Goal: Information Seeking & Learning: Find specific page/section

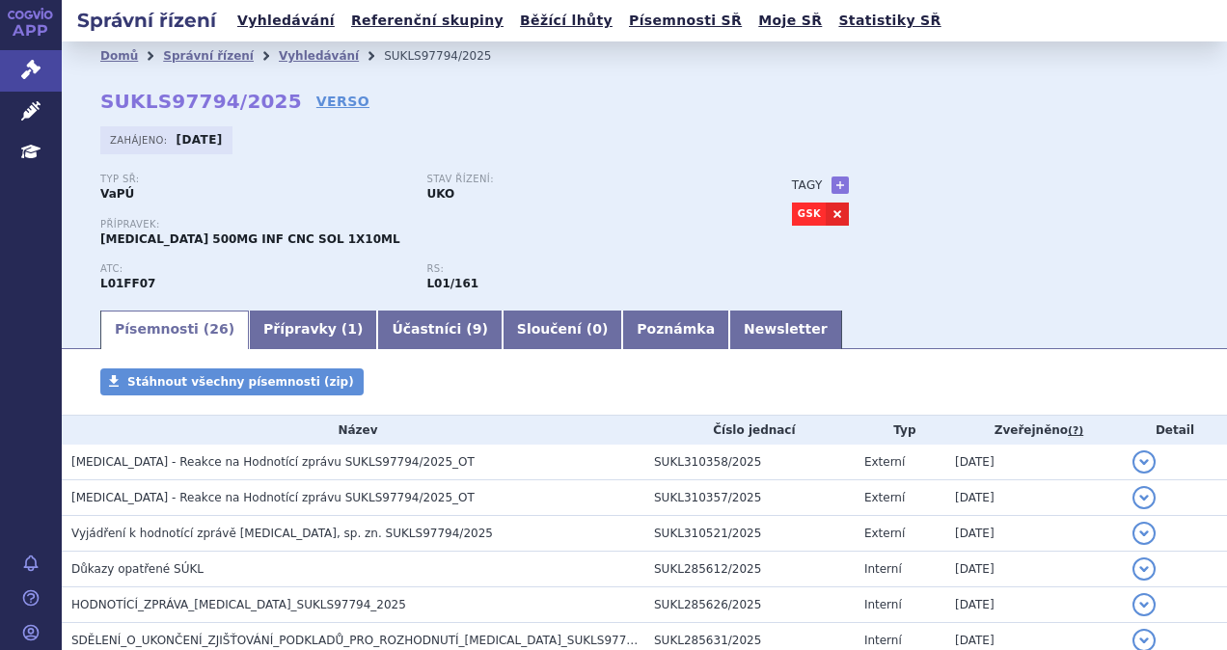
click at [122, 14] on h2 "Správní řízení" at bounding box center [147, 20] width 170 height 27
click at [132, 56] on link "Domů" at bounding box center [119, 56] width 38 height 14
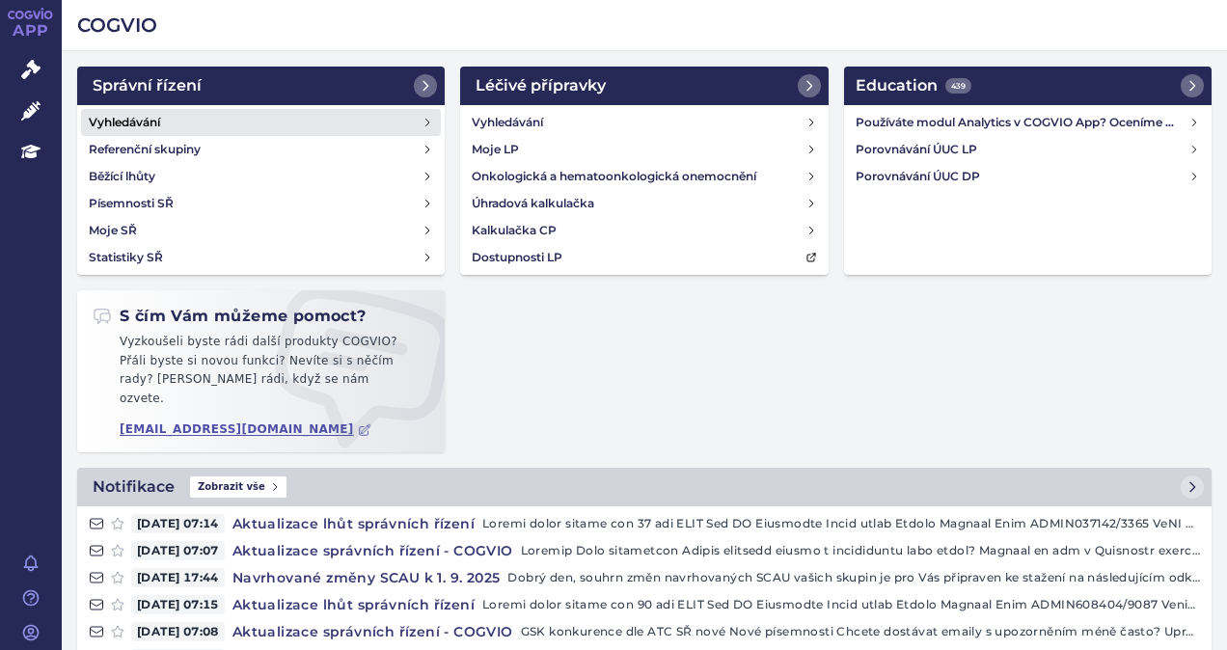
click at [143, 114] on h4 "Vyhledávání" at bounding box center [124, 122] width 71 height 19
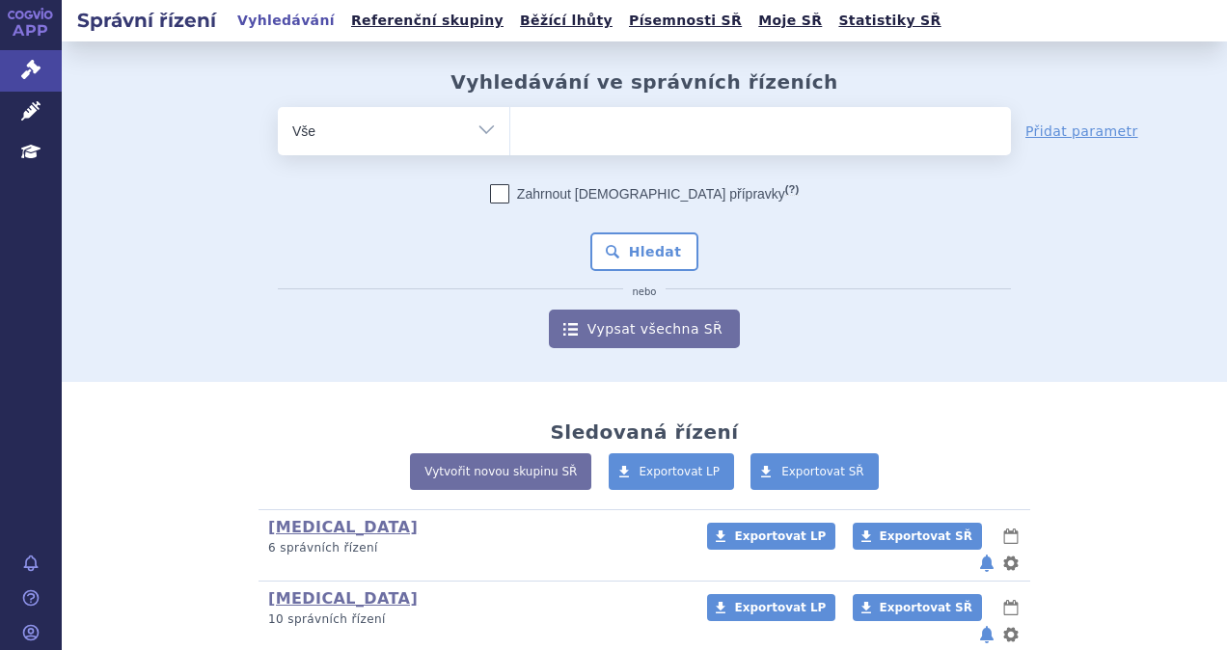
click at [189, 23] on h2 "Správní řízení" at bounding box center [147, 20] width 170 height 27
click at [599, 133] on ul at bounding box center [760, 127] width 501 height 41
click at [510, 133] on select at bounding box center [509, 130] width 1 height 48
type input "ly"
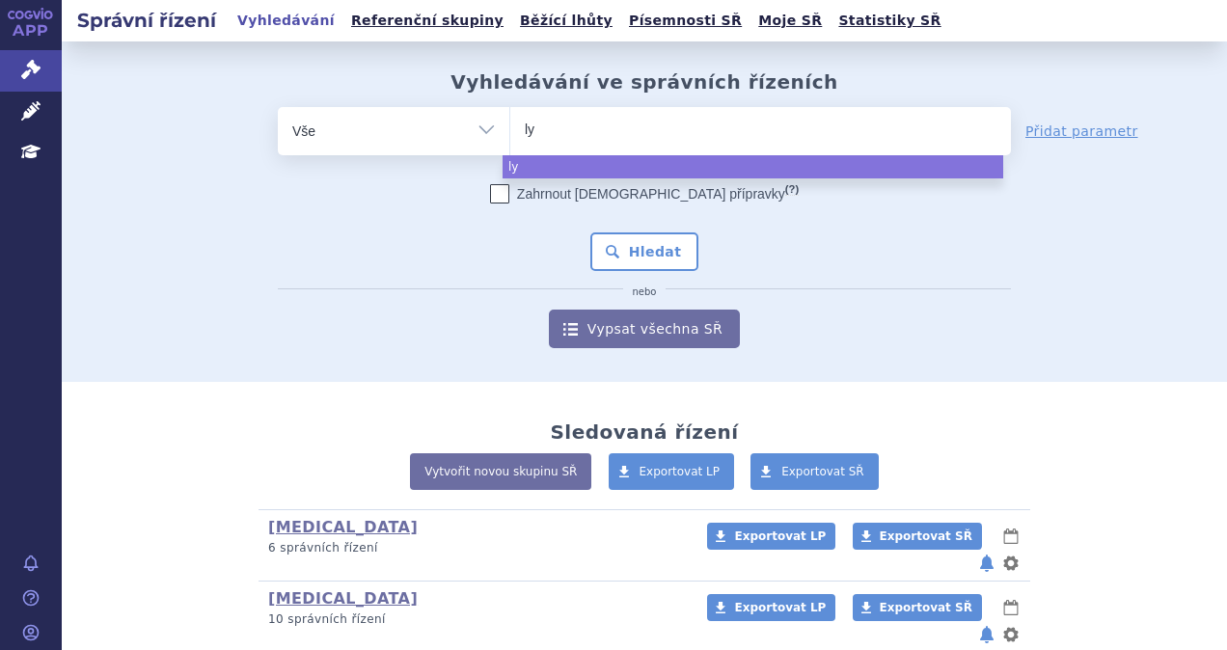
type input "lyn"
type input "lynpa"
type input "lynparz"
type input "lynparza"
select select "lynparza"
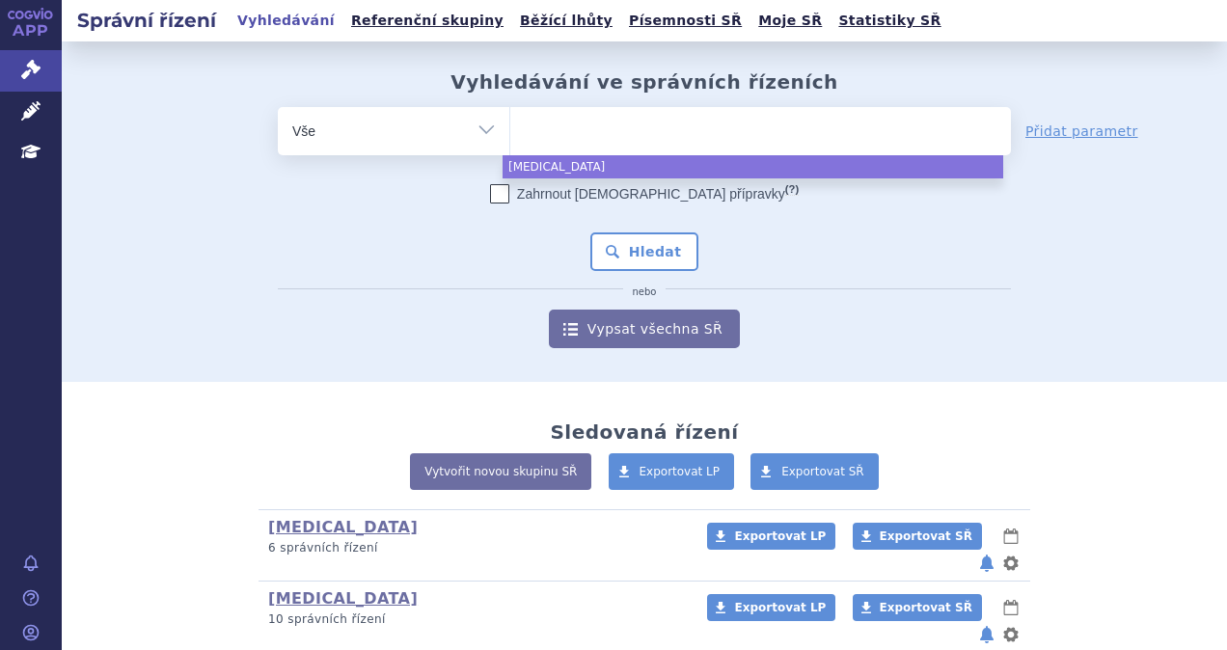
click at [645, 230] on div "Zahrnout bratrské přípravky (?) * Pozor, hledání dle vyhledávacího parametru In…" at bounding box center [644, 266] width 733 height 164
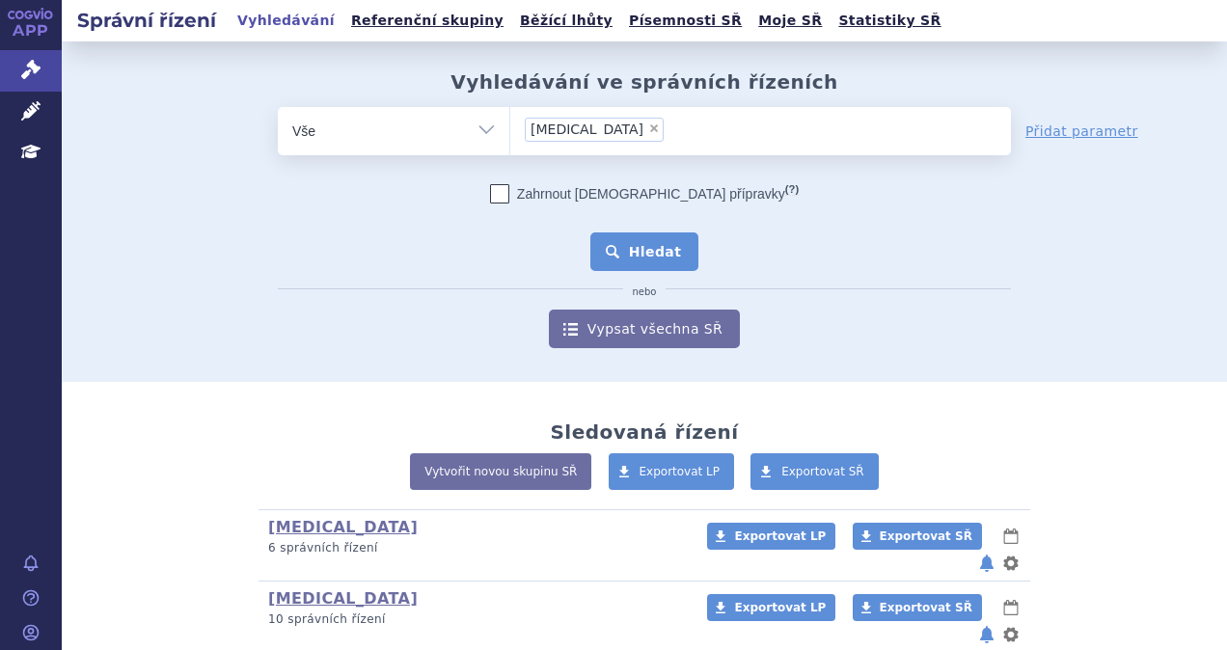
click at [638, 244] on button "Hledat" at bounding box center [644, 251] width 109 height 39
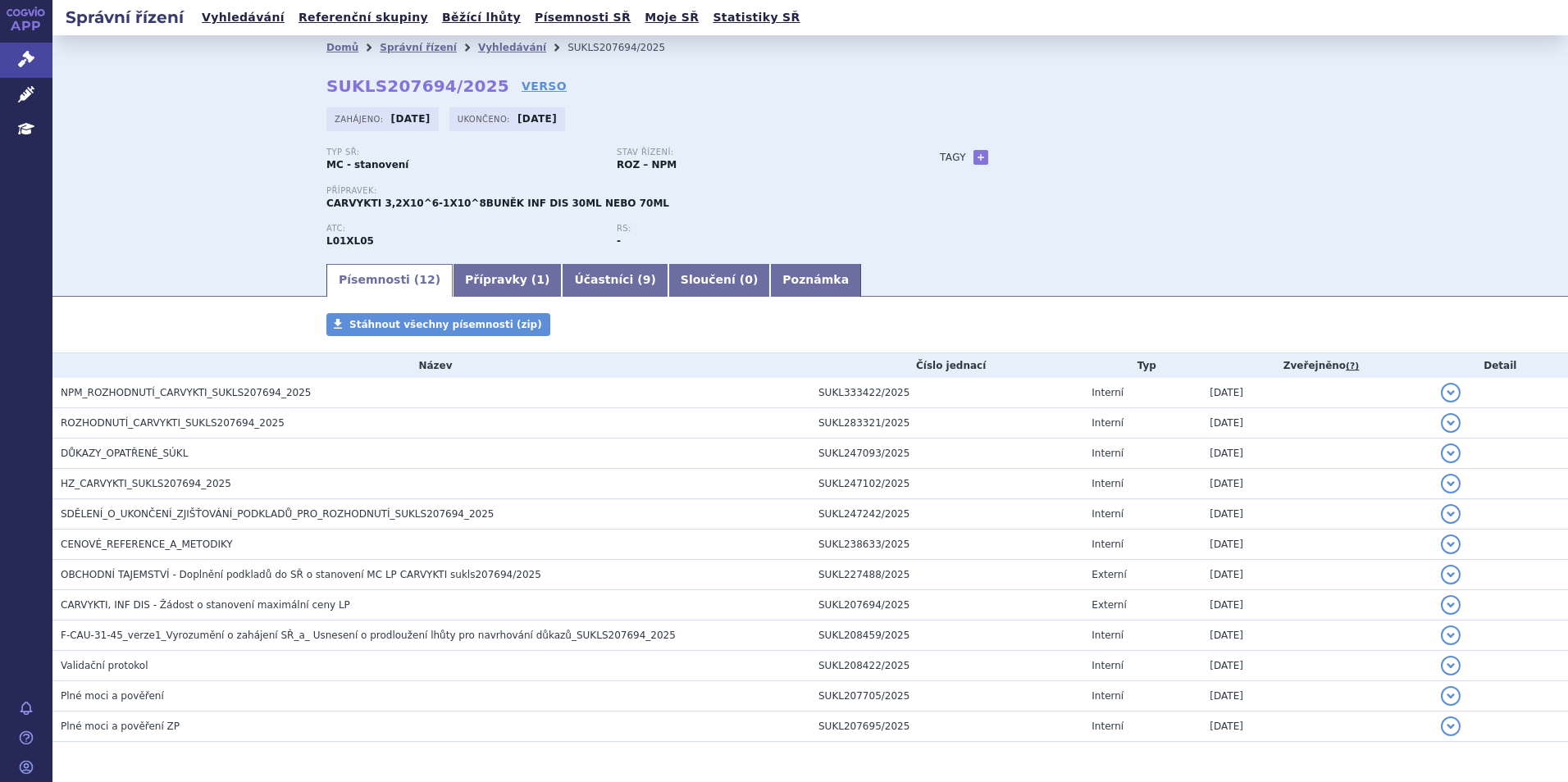
scroll to position [58, 0]
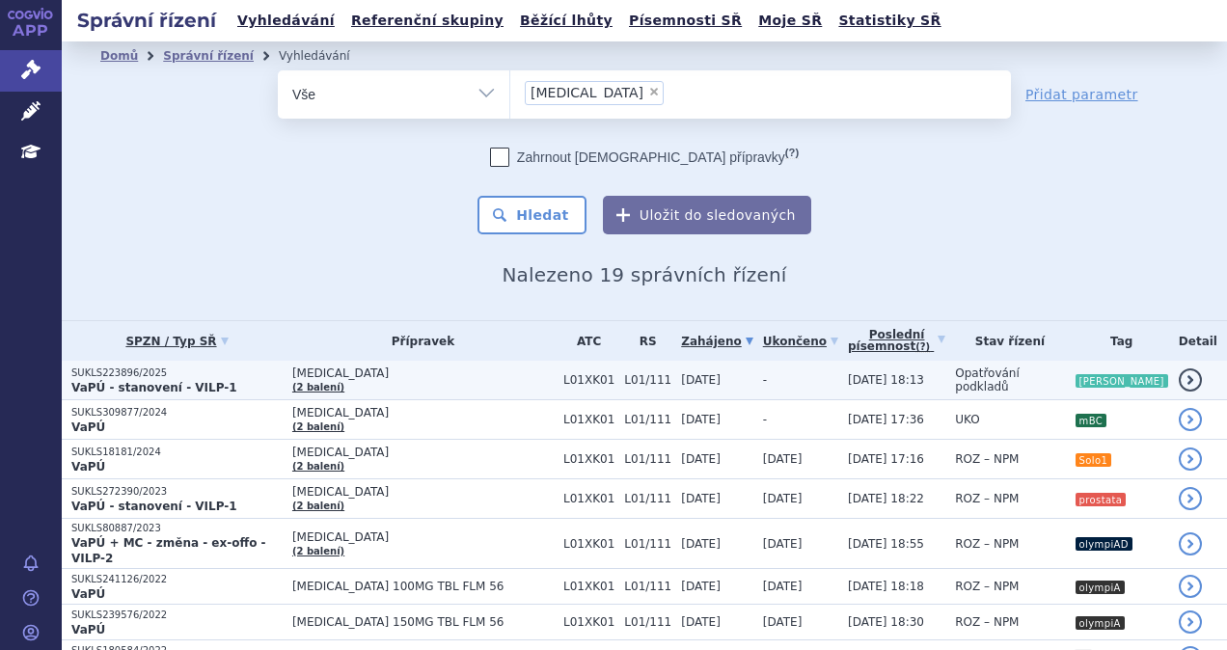
click at [276, 382] on p "VaPÚ - stanovení - VILP-1" at bounding box center [176, 387] width 211 height 15
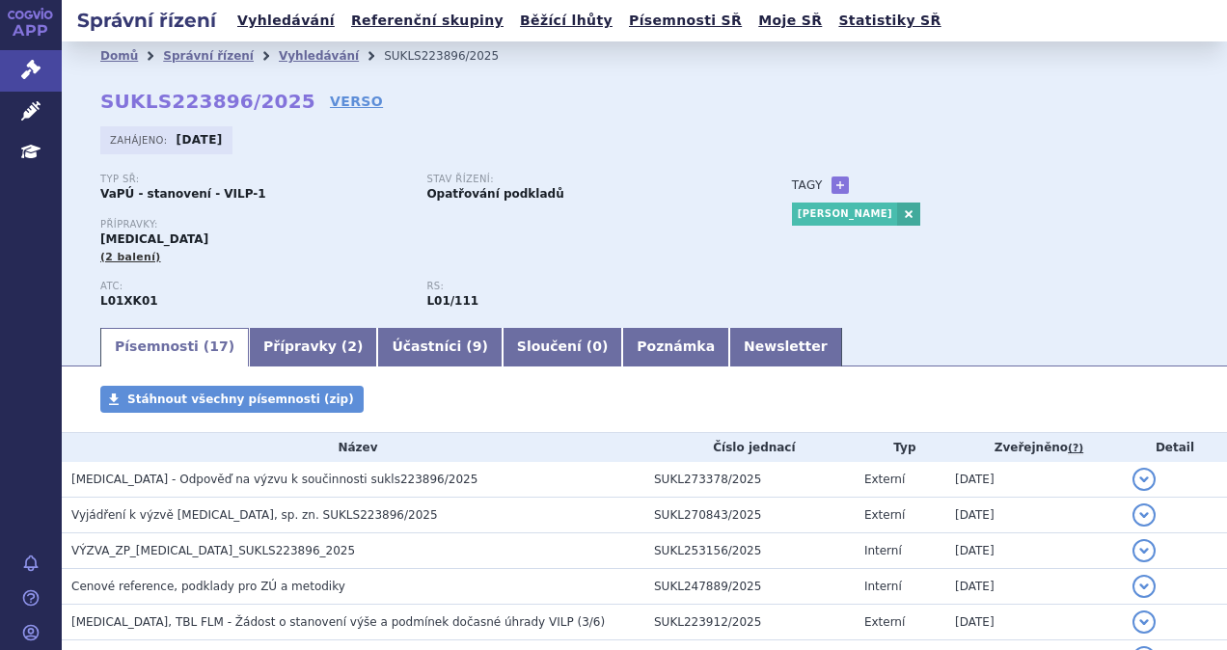
click at [293, 106] on div "Domů Správní řízení Vyhledávání SUKLS223896/2025 SUKLS223896/2025 VERSO Zahájen…" at bounding box center [644, 197] width 1165 height 255
drag, startPoint x: 282, startPoint y: 104, endPoint x: 95, endPoint y: 110, distance: 187.2
click at [95, 110] on div "Domů Správní řízení Vyhledávání SUKLS223896/2025 SUKLS223896/2025 VERSO Zahájen…" at bounding box center [644, 197] width 1165 height 255
copy h2 "SUKLS223896/2025 VERSO"
click at [330, 100] on link "VERSO" at bounding box center [356, 101] width 53 height 19
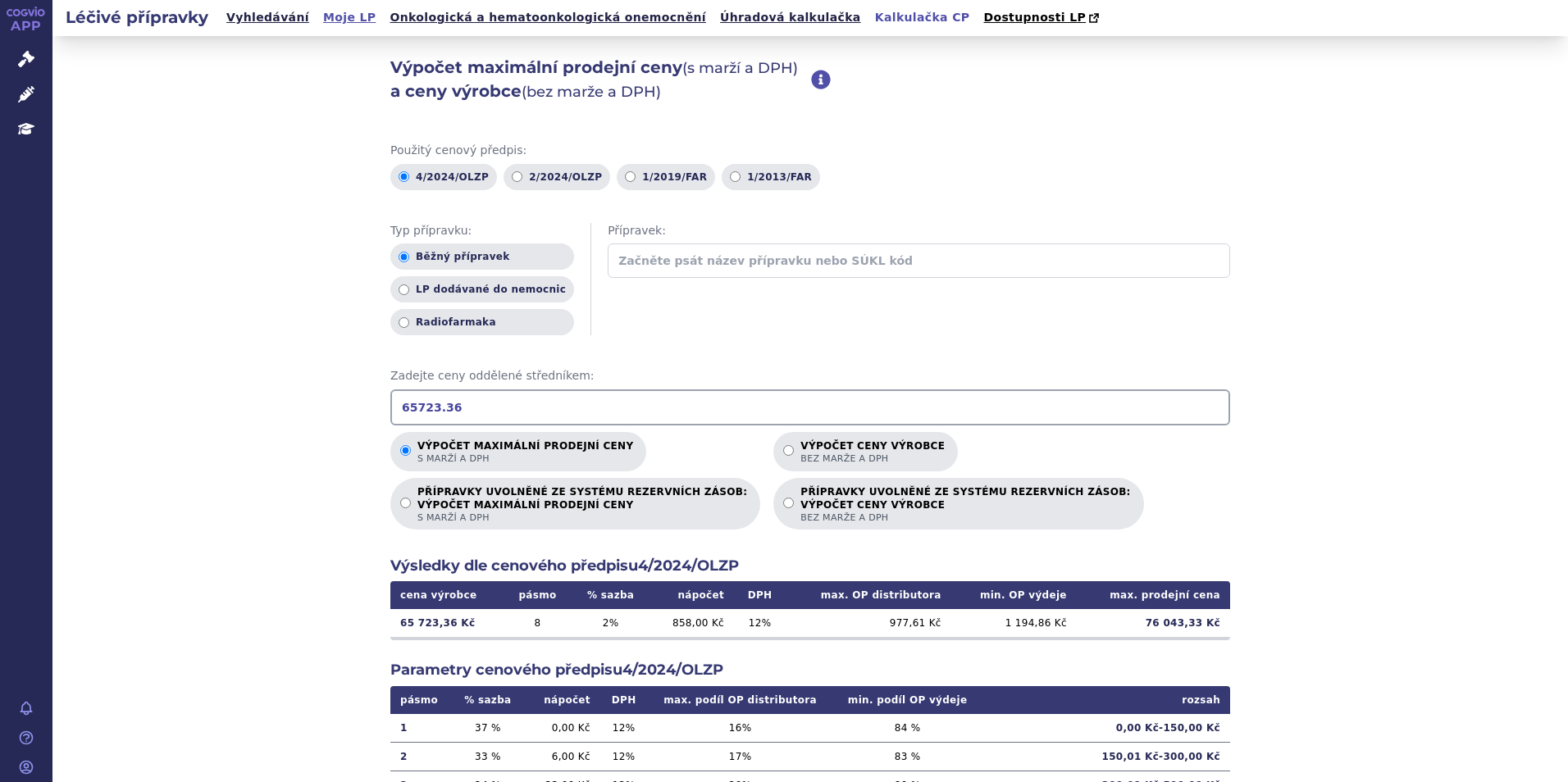
click at [318, 20] on link "Moje LP" at bounding box center [349, 18] width 62 height 22
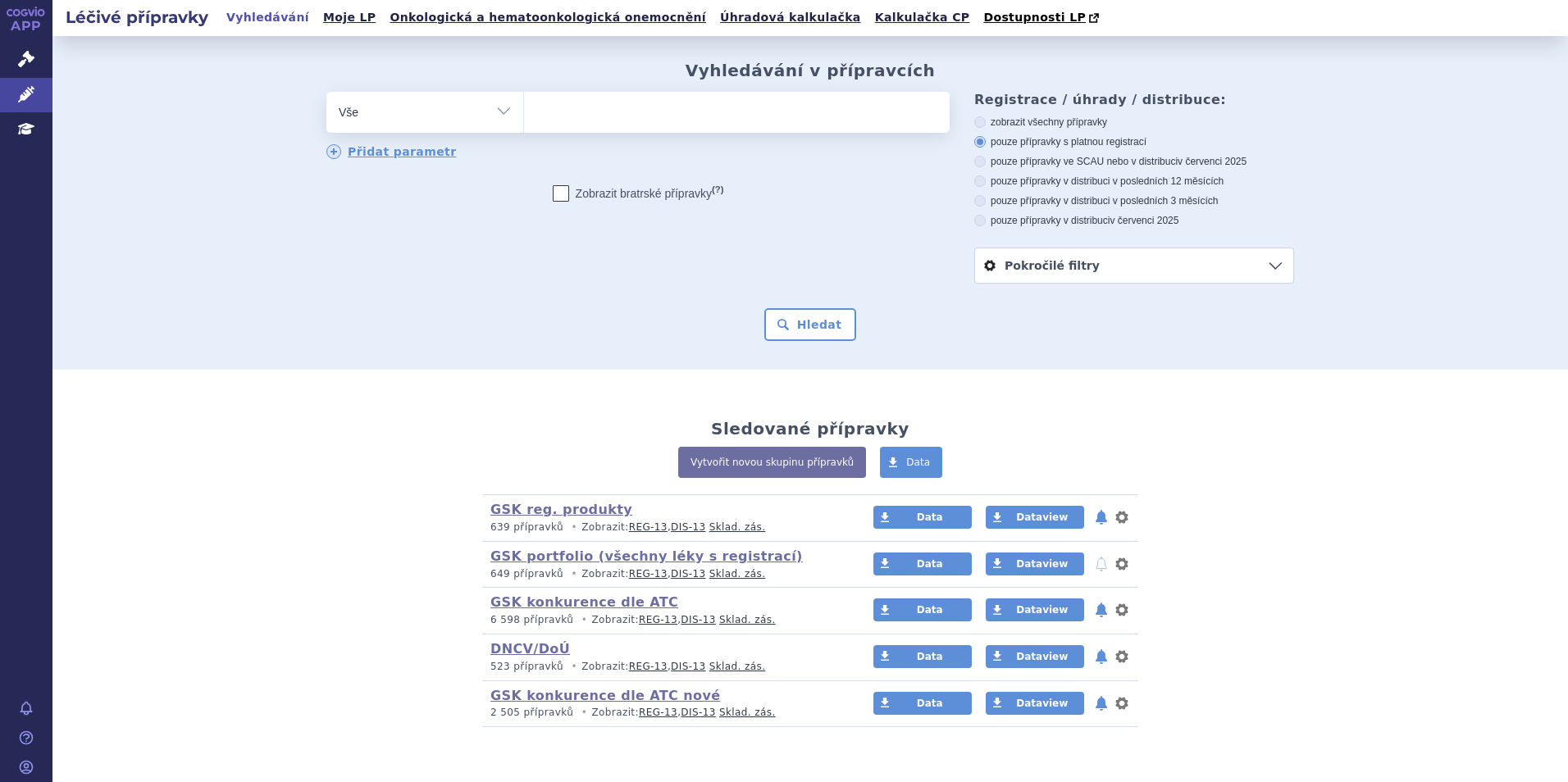
click at [570, 101] on ul at bounding box center [736, 109] width 426 height 35
click at [524, 101] on select at bounding box center [523, 111] width 1 height 41
click at [26, 63] on icon at bounding box center [26, 59] width 16 height 16
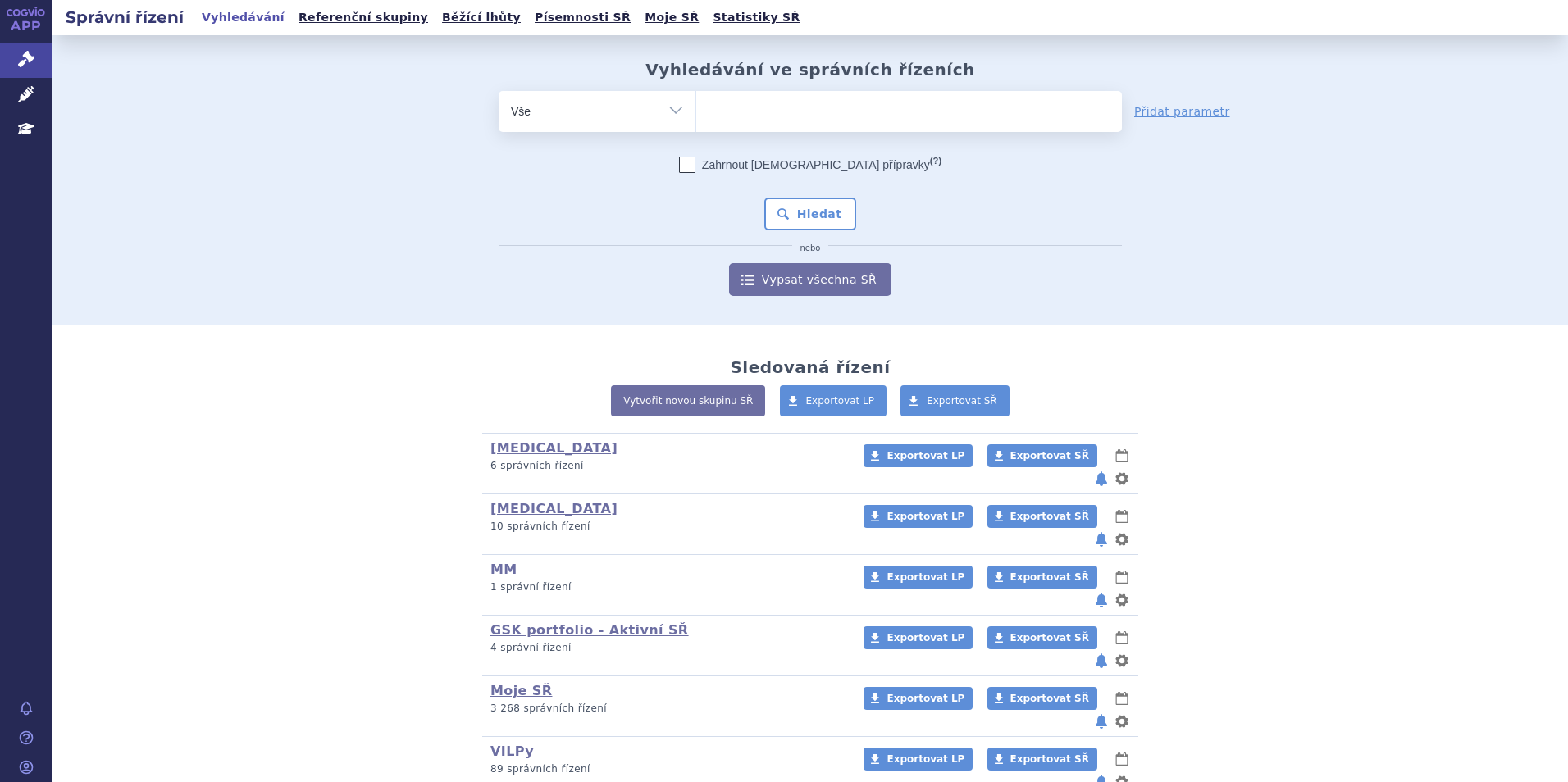
click at [801, 114] on ul at bounding box center [909, 108] width 426 height 35
click at [696, 114] on select at bounding box center [696, 110] width 1 height 41
type input "ly"
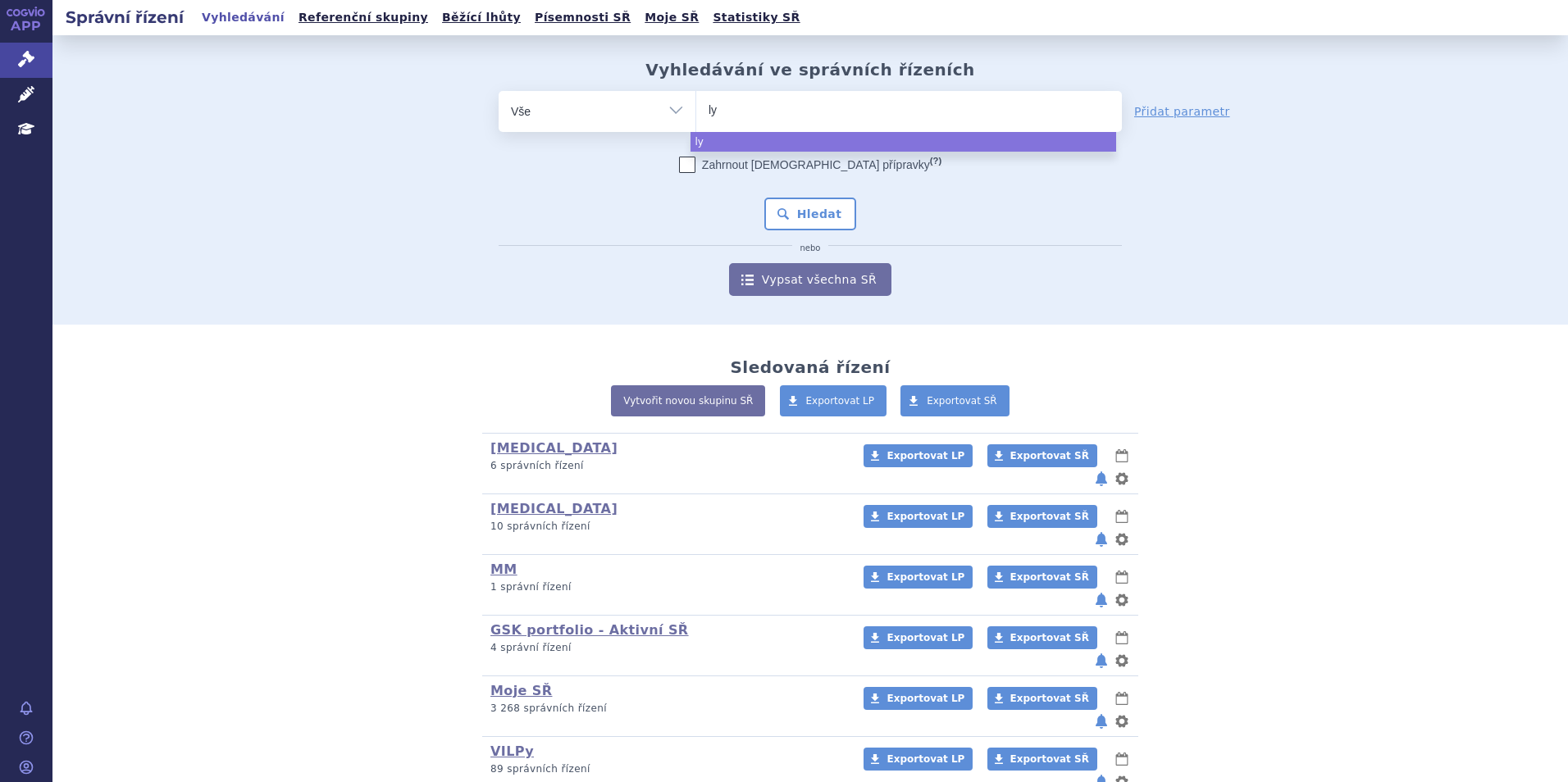
type input "lyn"
type input "lynpa"
type input "lynparz"
type input "[MEDICAL_DATA]"
select select "[MEDICAL_DATA]"
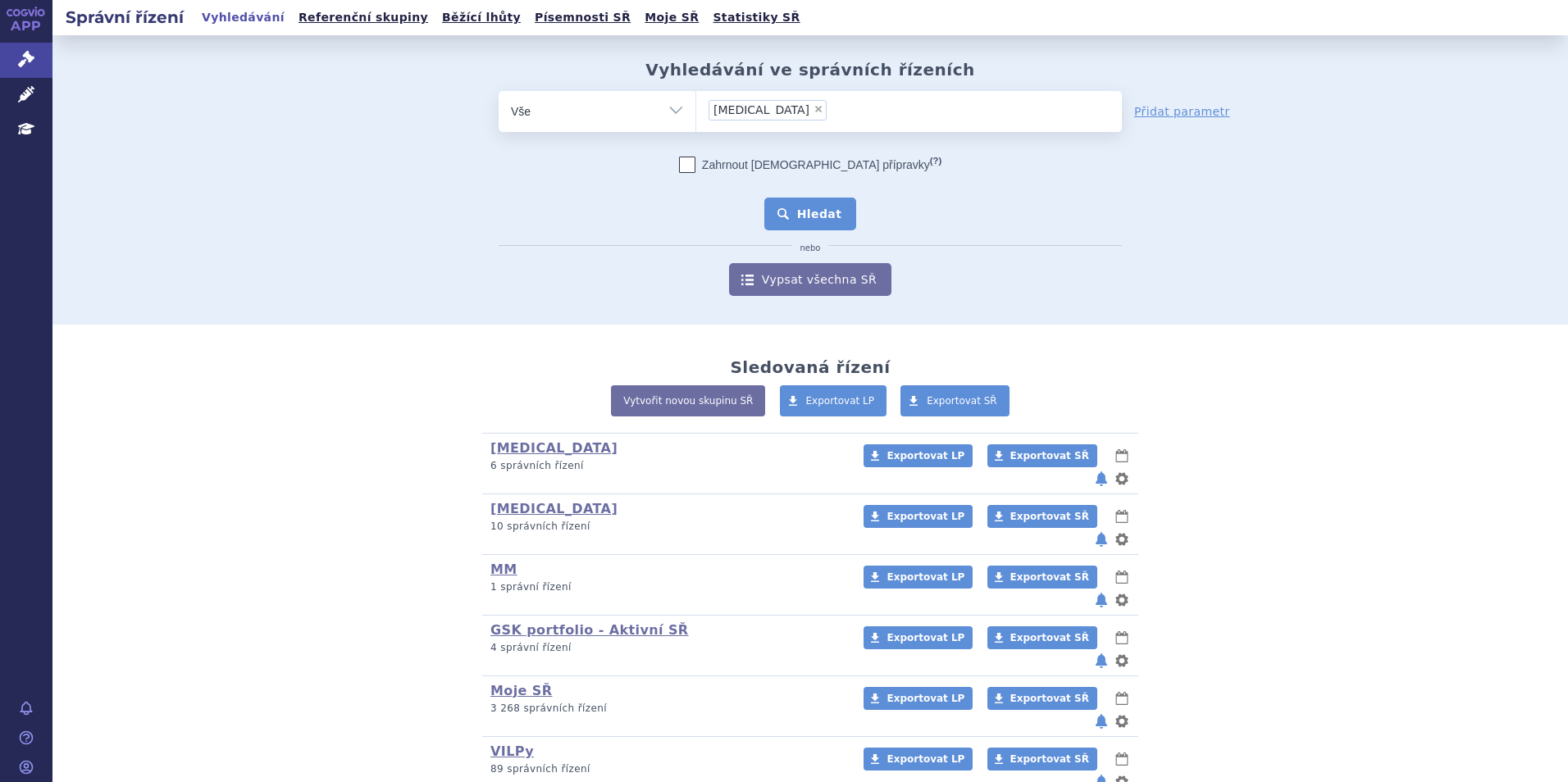
click at [778, 197] on button "Hledat" at bounding box center [810, 213] width 93 height 33
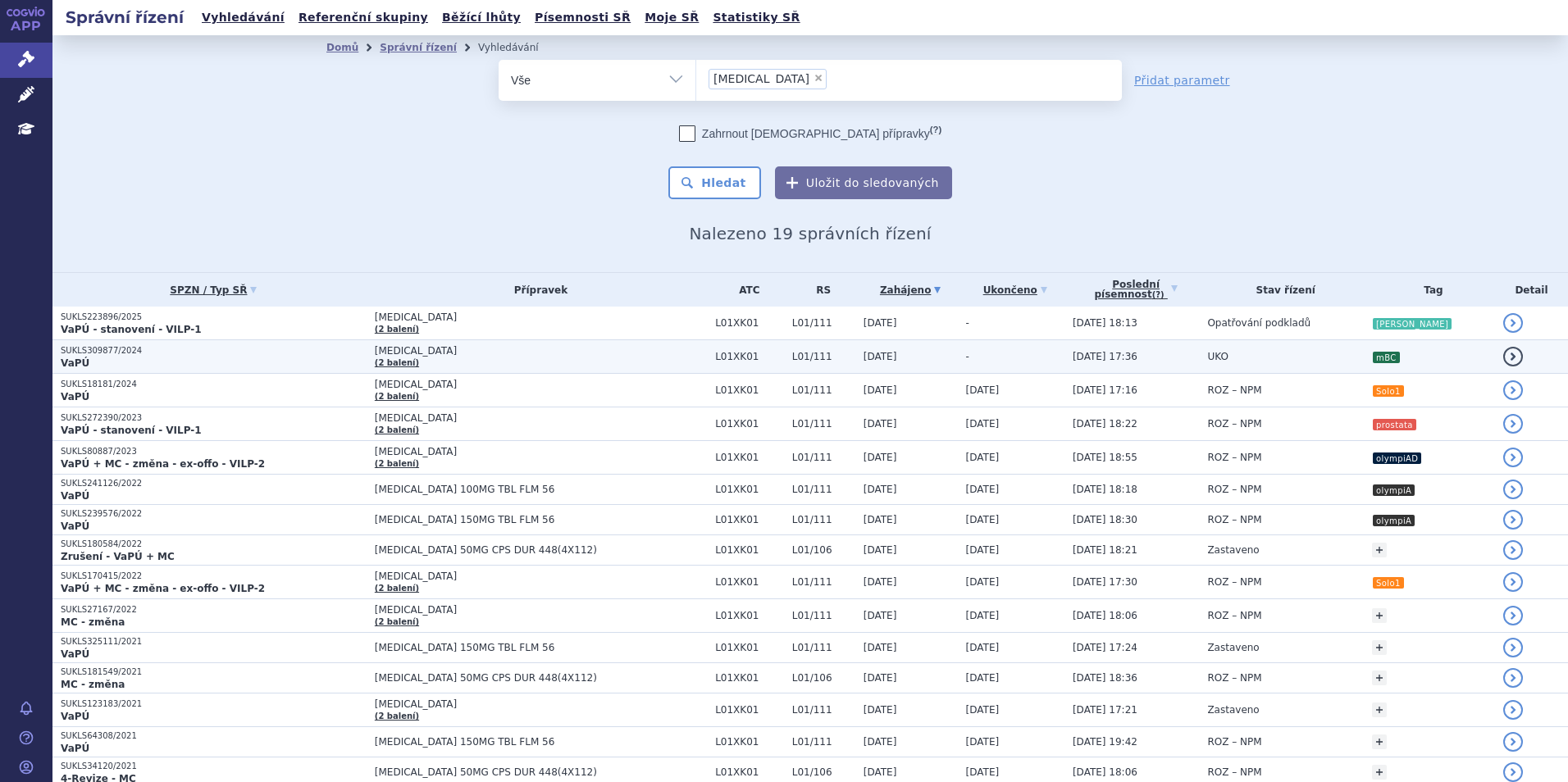
click at [258, 369] on p "VaPÚ" at bounding box center [213, 362] width 306 height 13
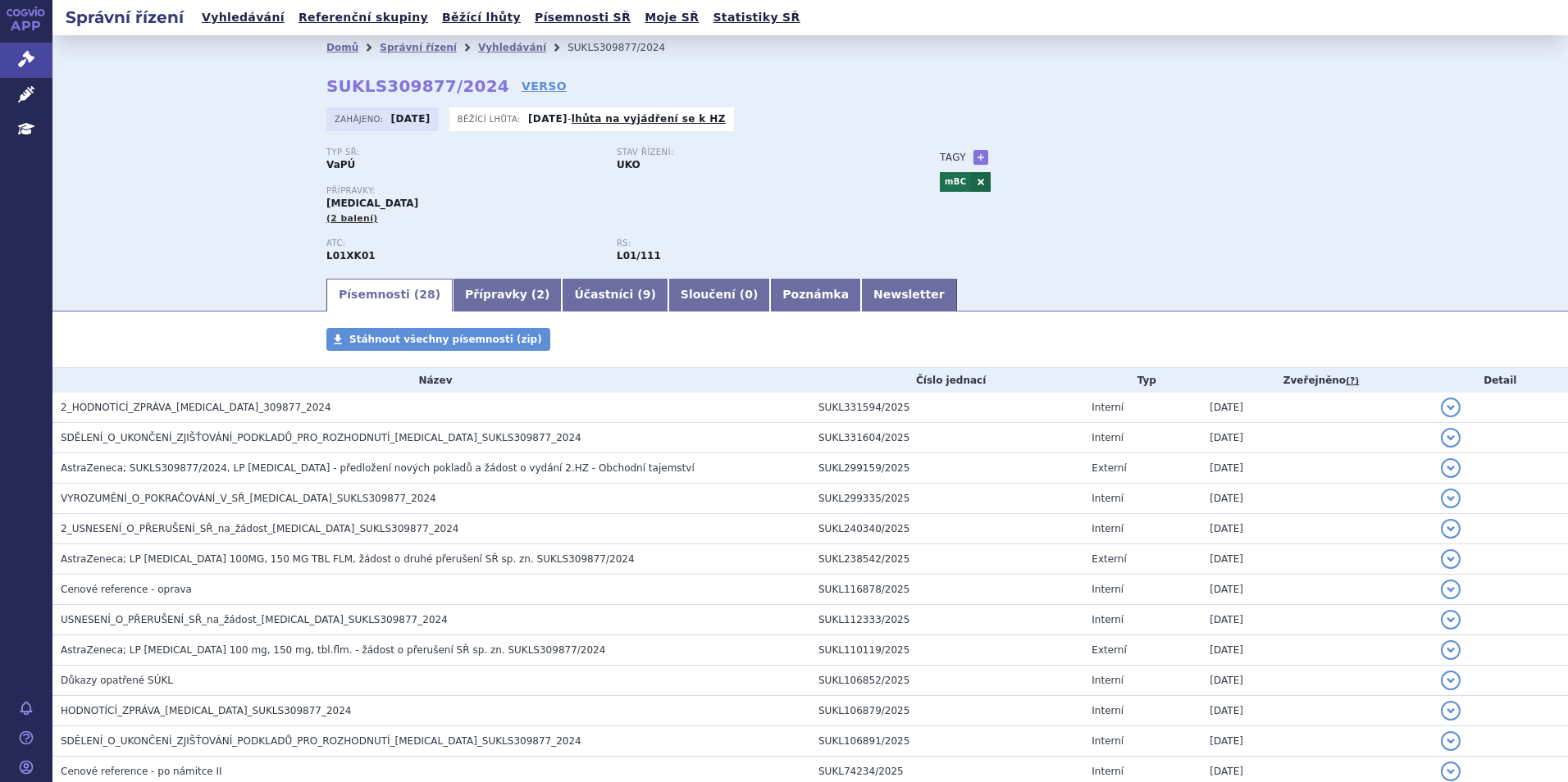
scroll to position [82, 0]
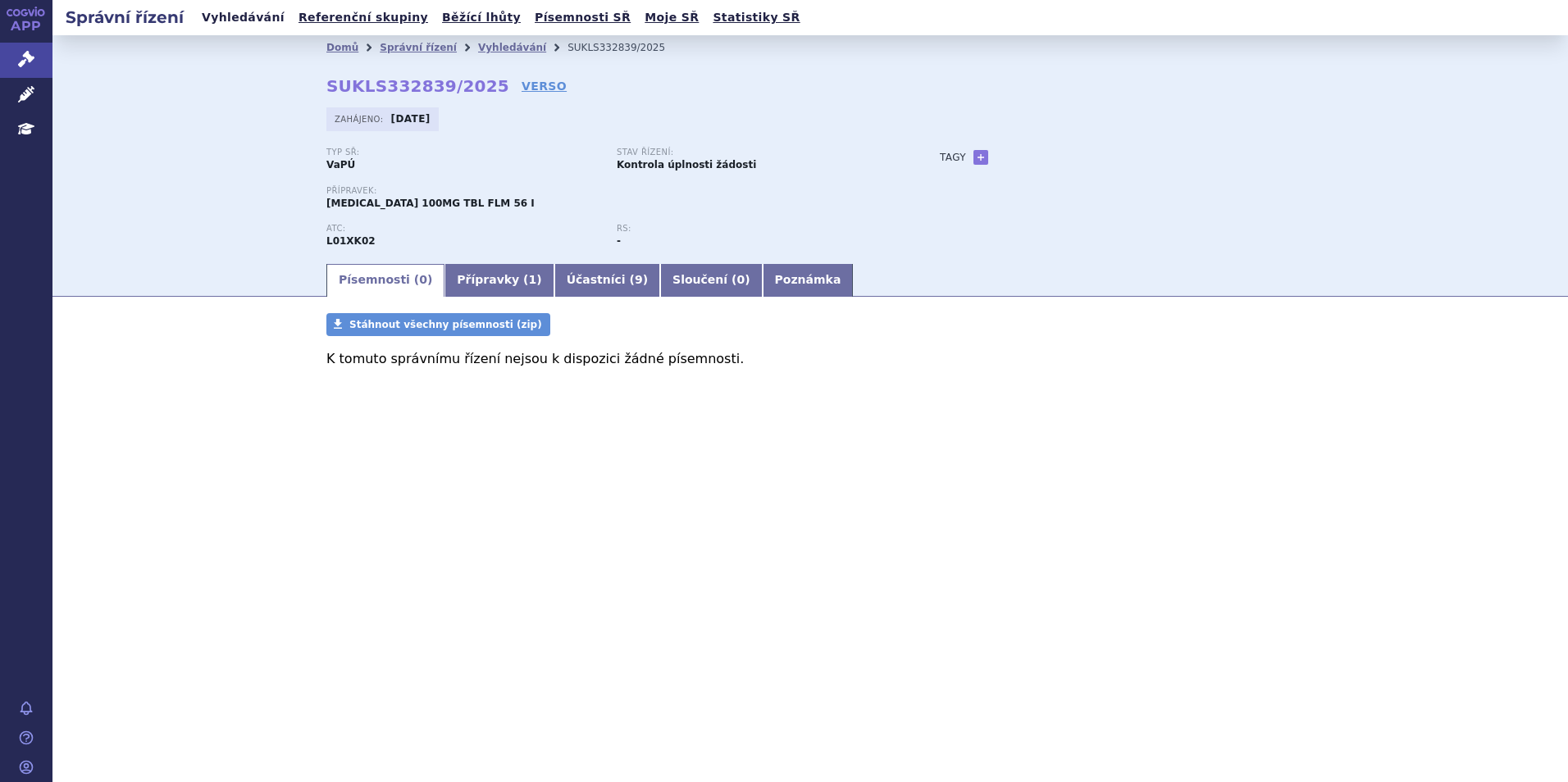
click at [233, 19] on link "Vyhledávání" at bounding box center [242, 18] width 93 height 22
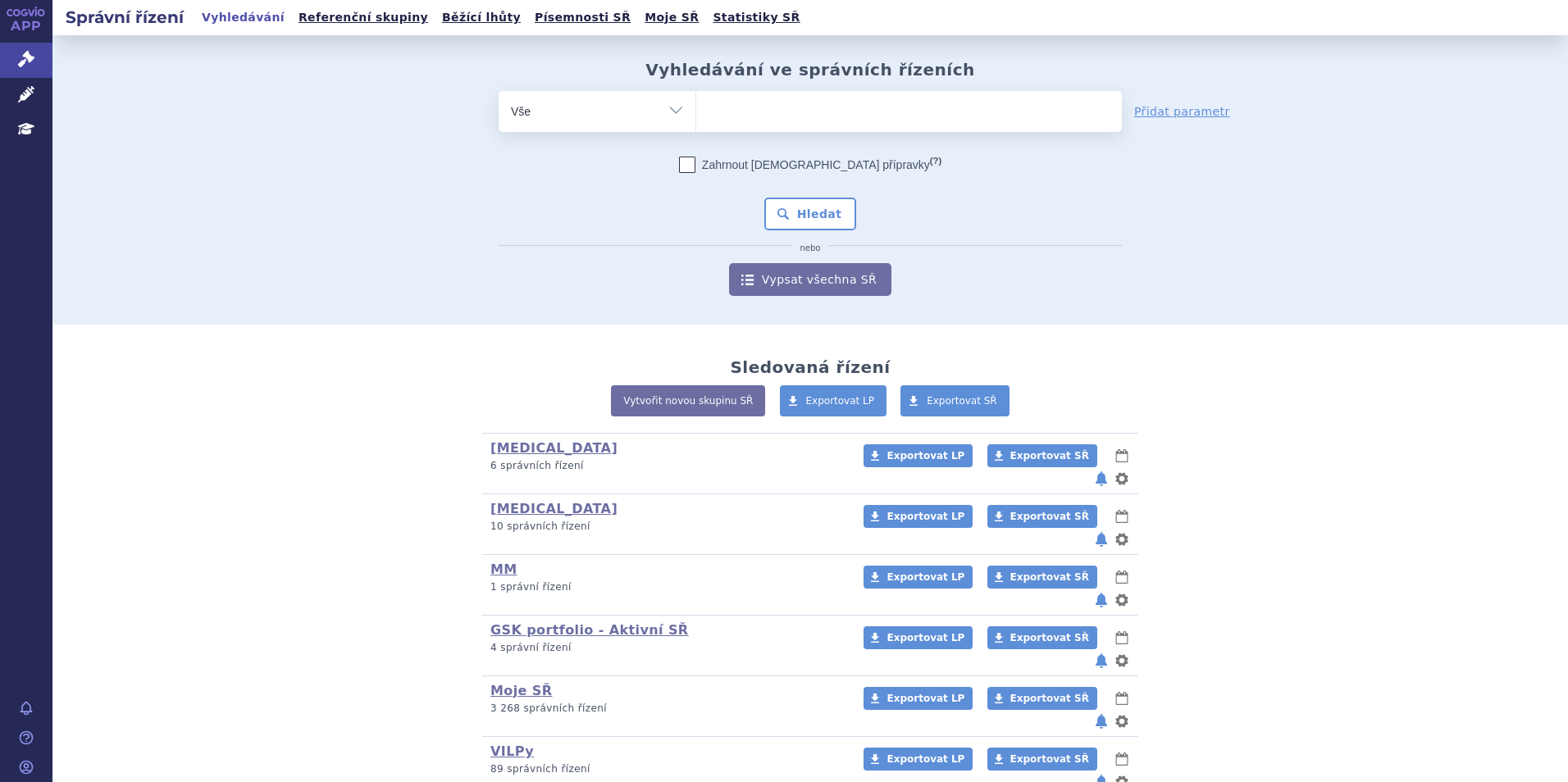
click at [747, 114] on ul at bounding box center [909, 108] width 426 height 35
click at [696, 114] on select at bounding box center [696, 110] width 1 height 41
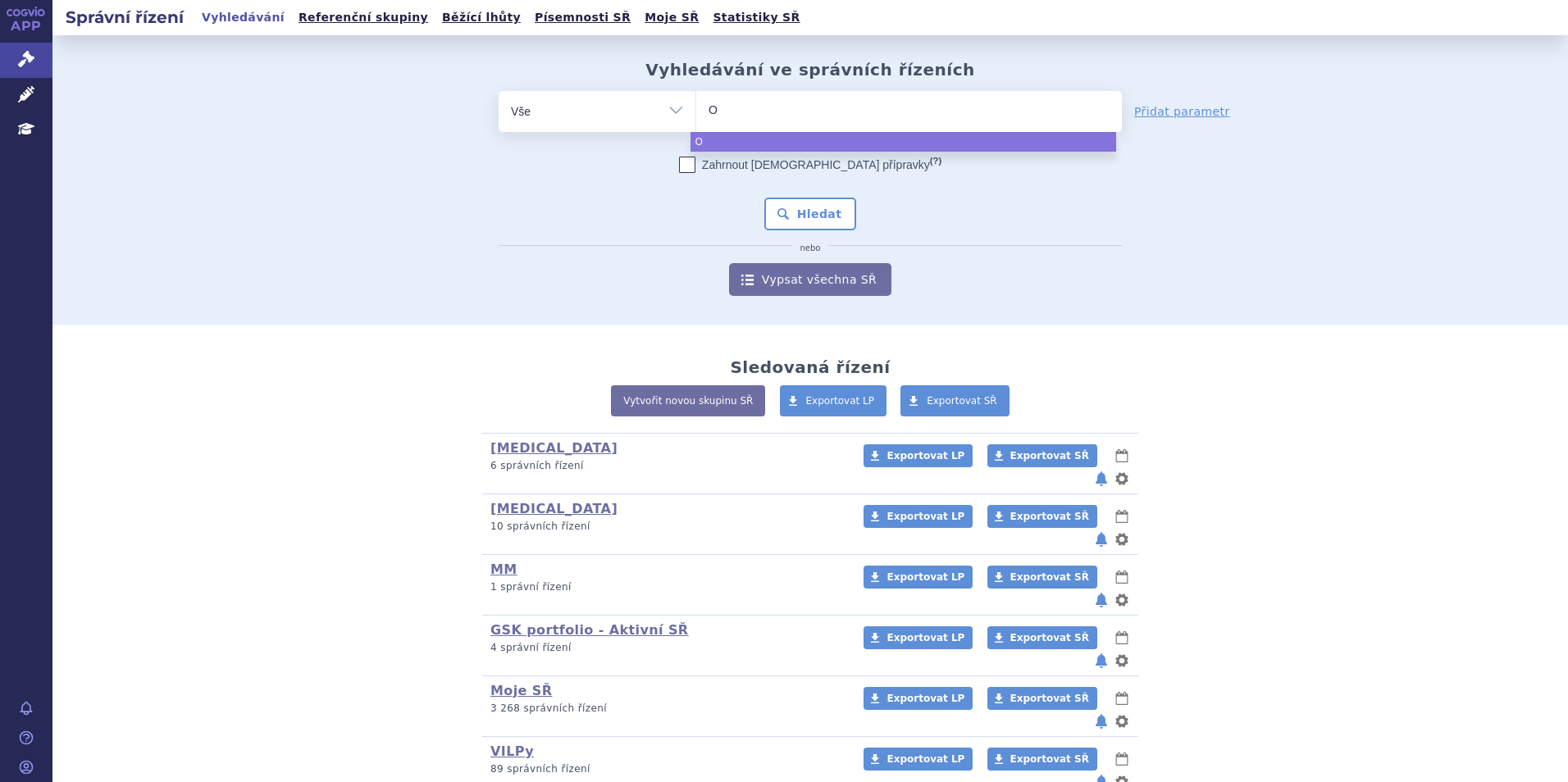
type input "OP"
type input "OPp"
type input "OP"
type input "O"
type input "Op"
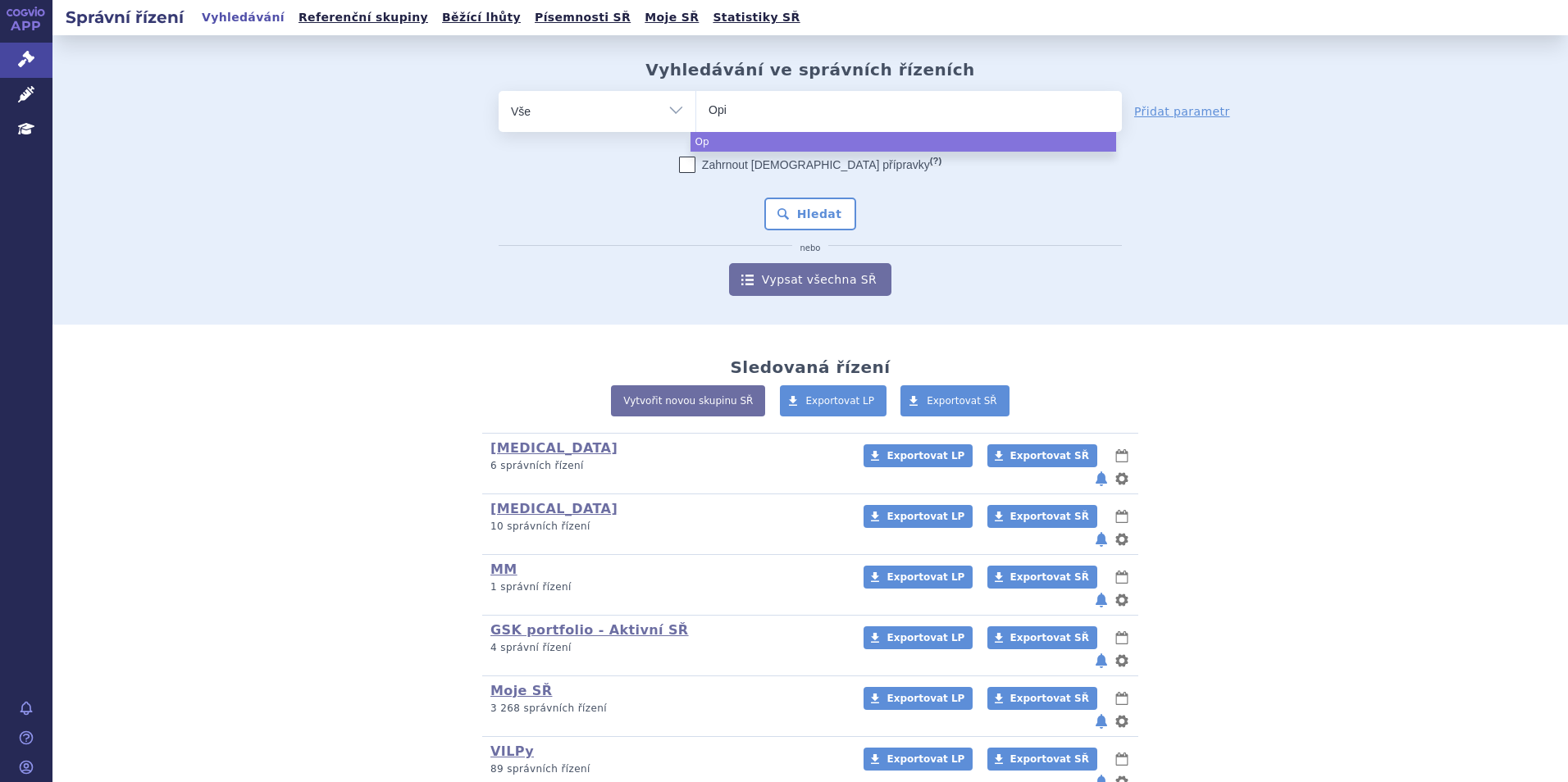
type input "Opid"
type input "Op"
type input "Opdi"
type input "[MEDICAL_DATA]"
select select "Opdivo"
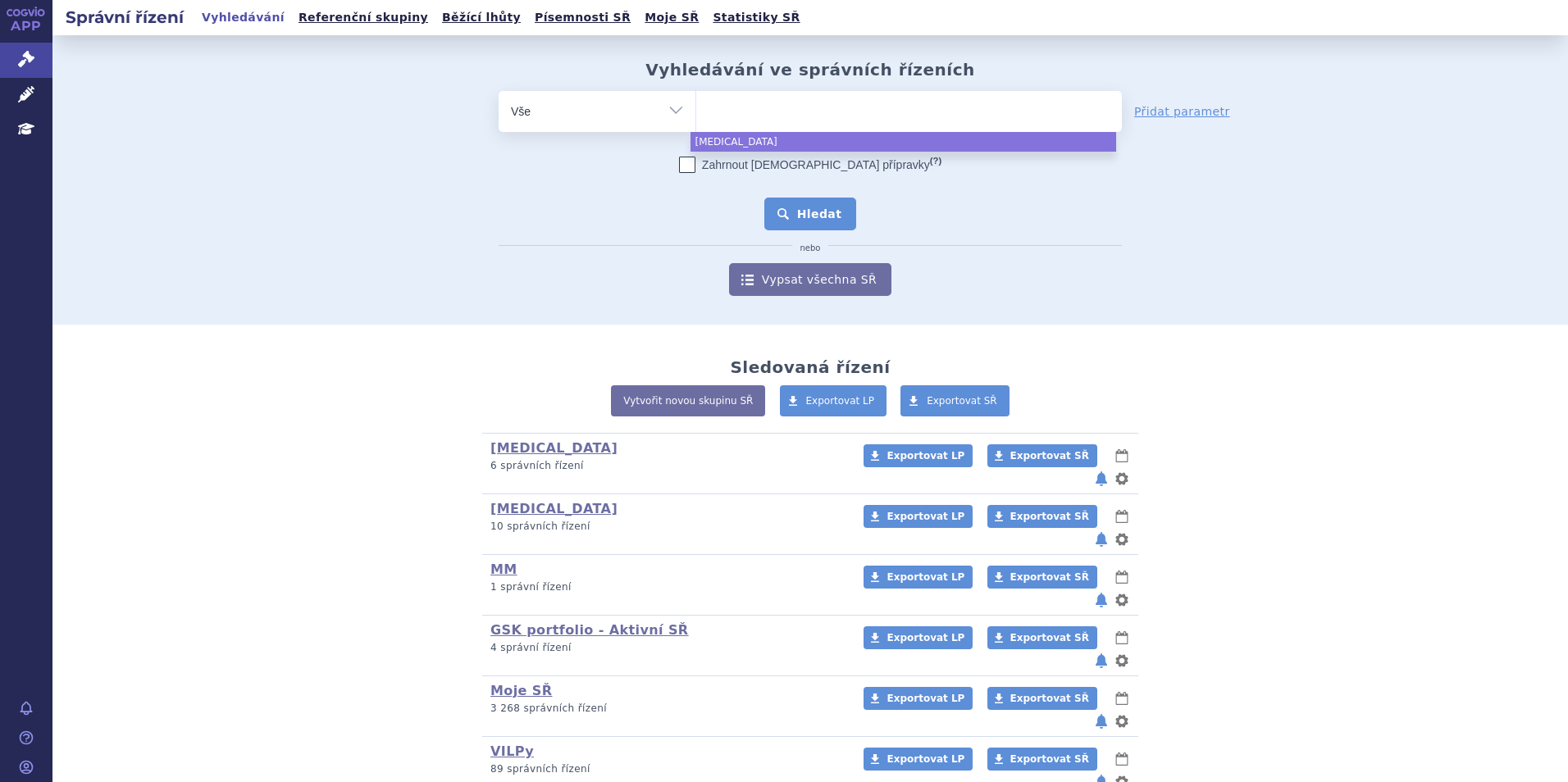
click at [804, 212] on button "Hledat" at bounding box center [810, 213] width 93 height 33
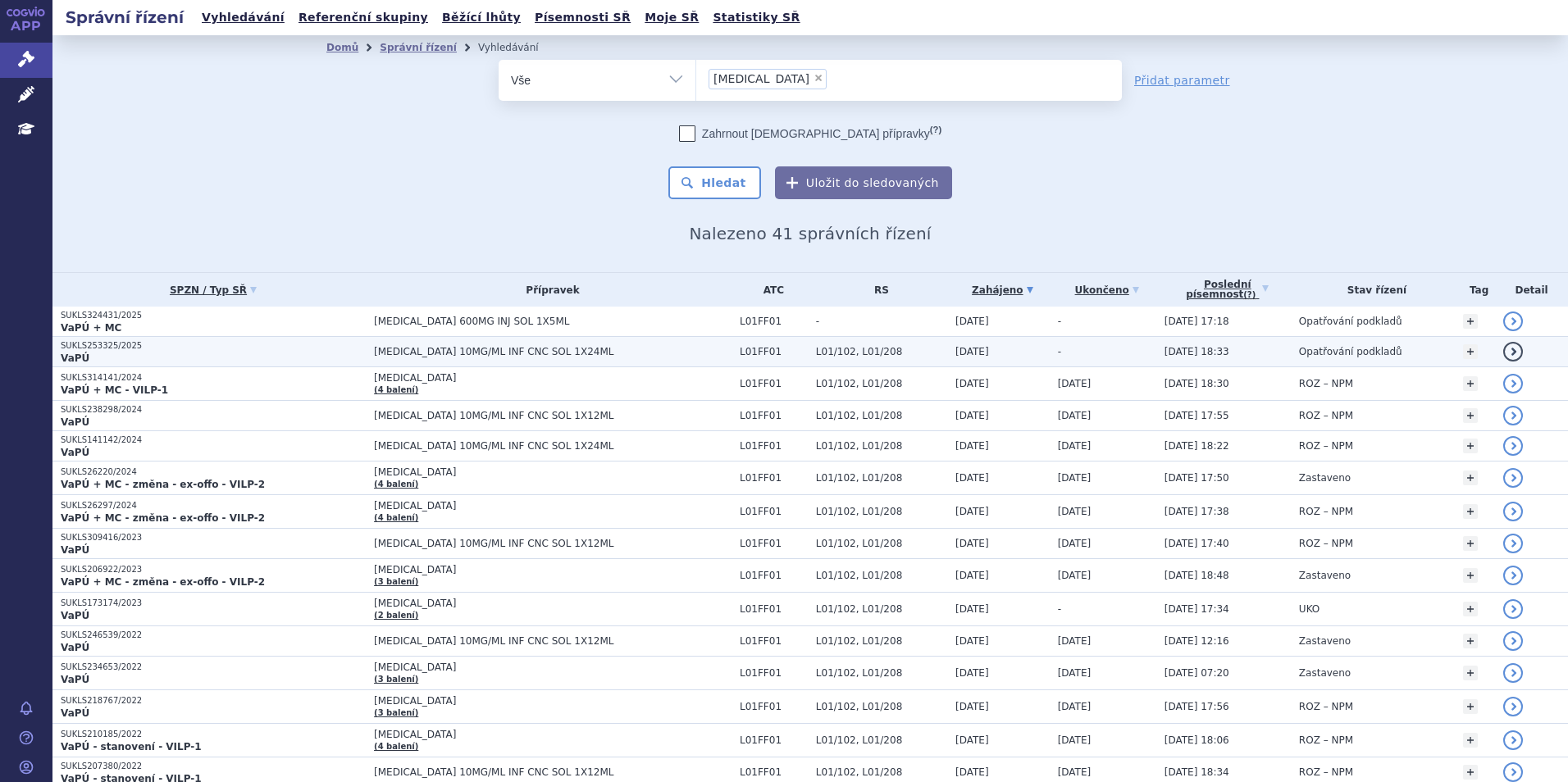
click at [125, 356] on p "VaPÚ" at bounding box center [213, 358] width 305 height 13
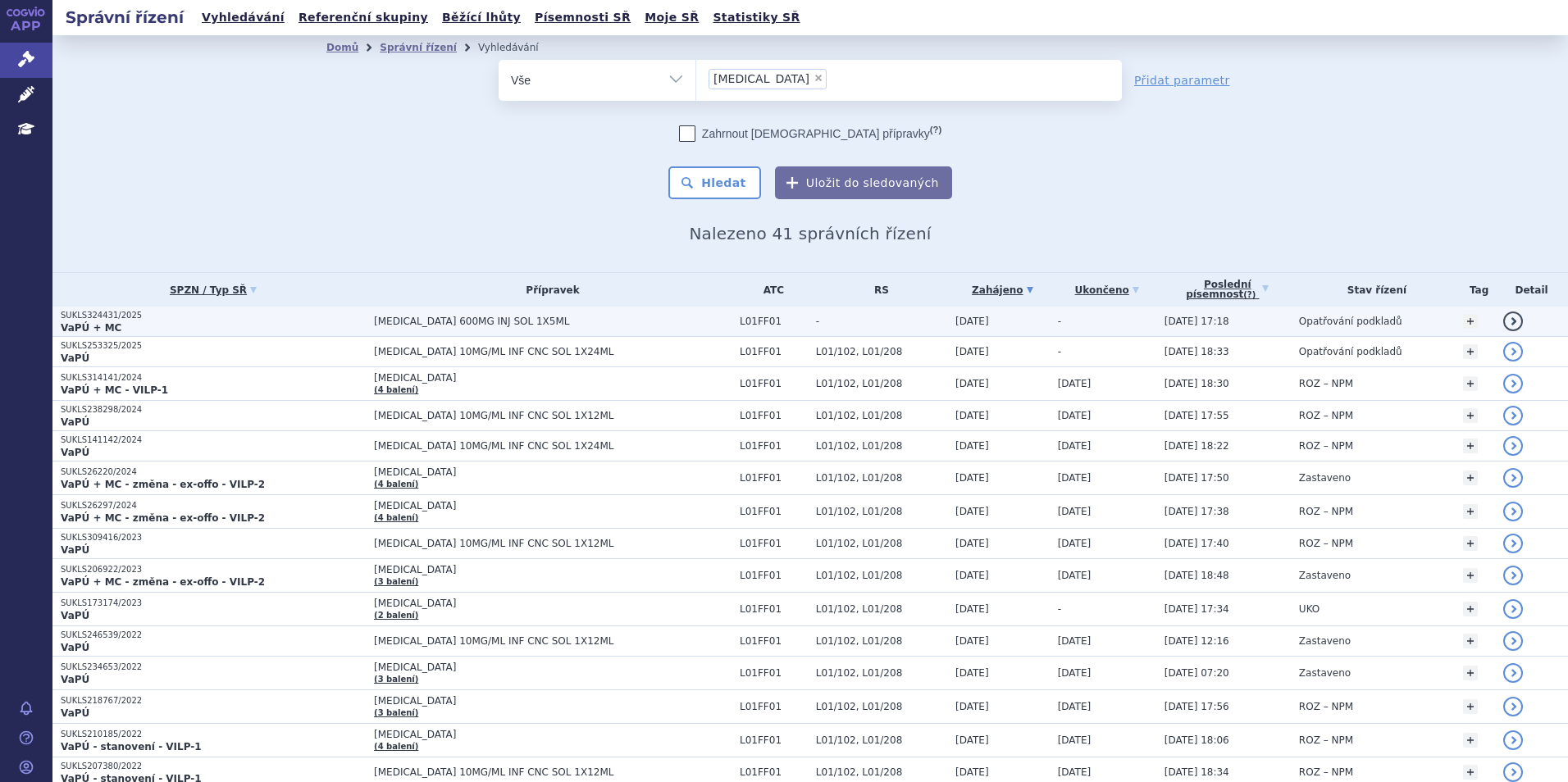
click at [247, 324] on p "VaPÚ + MC" at bounding box center [213, 327] width 305 height 13
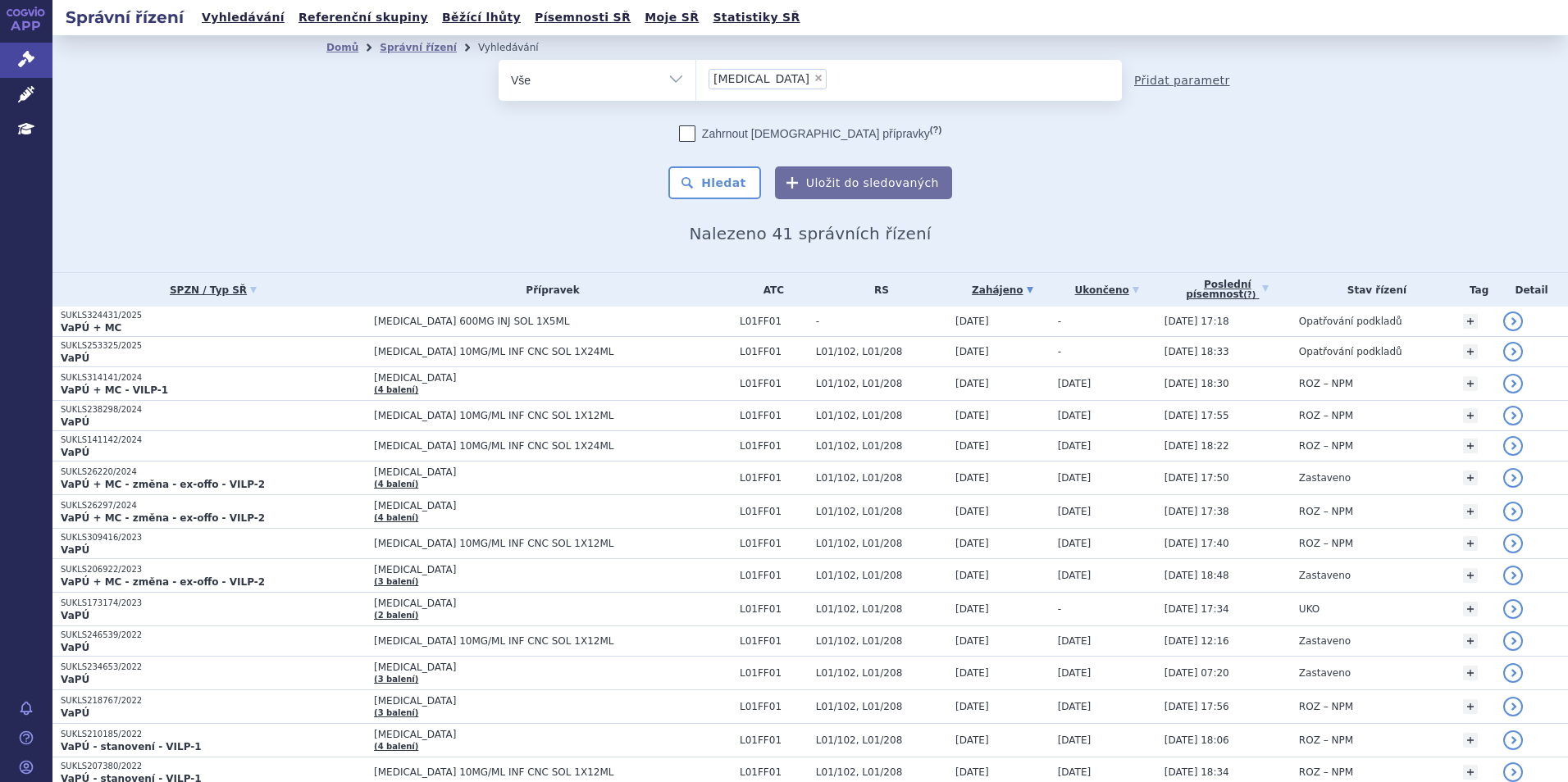
click at [1147, 79] on link "Přidat parametr" at bounding box center [1182, 80] width 96 height 16
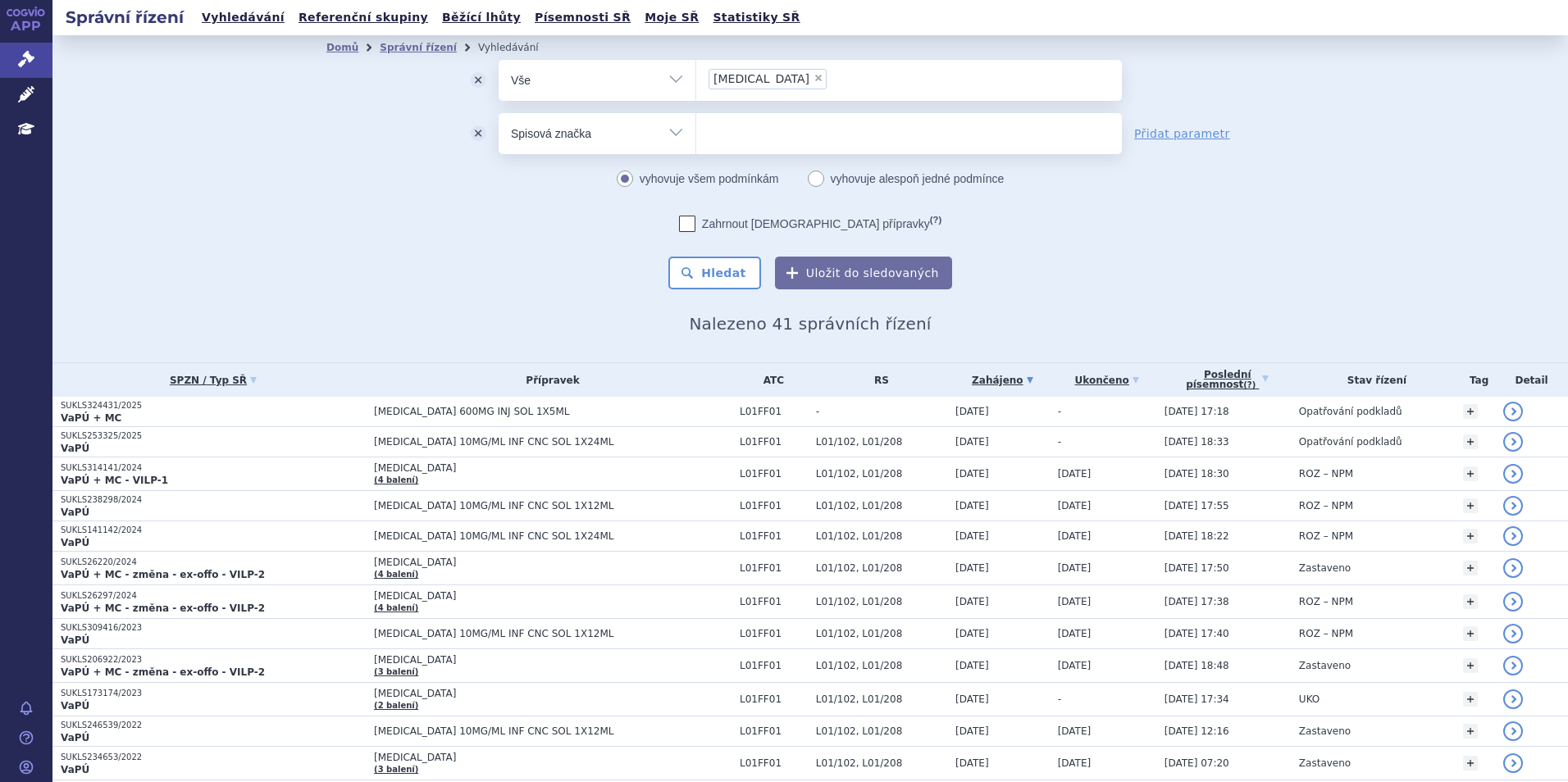
click at [673, 139] on select "Vše Spisová značka Typ SŘ Přípravek/SUKL kód Účastník/Držitel" at bounding box center [596, 131] width 196 height 37
select select "filter-procedure-product-status"
click at [498, 113] on select "Vše Spisová značka Typ SŘ Přípravek/SUKL kód Účastník/Držitel" at bounding box center [596, 131] width 196 height 37
click at [720, 140] on ul "s" at bounding box center [909, 130] width 426 height 35
type input "s"
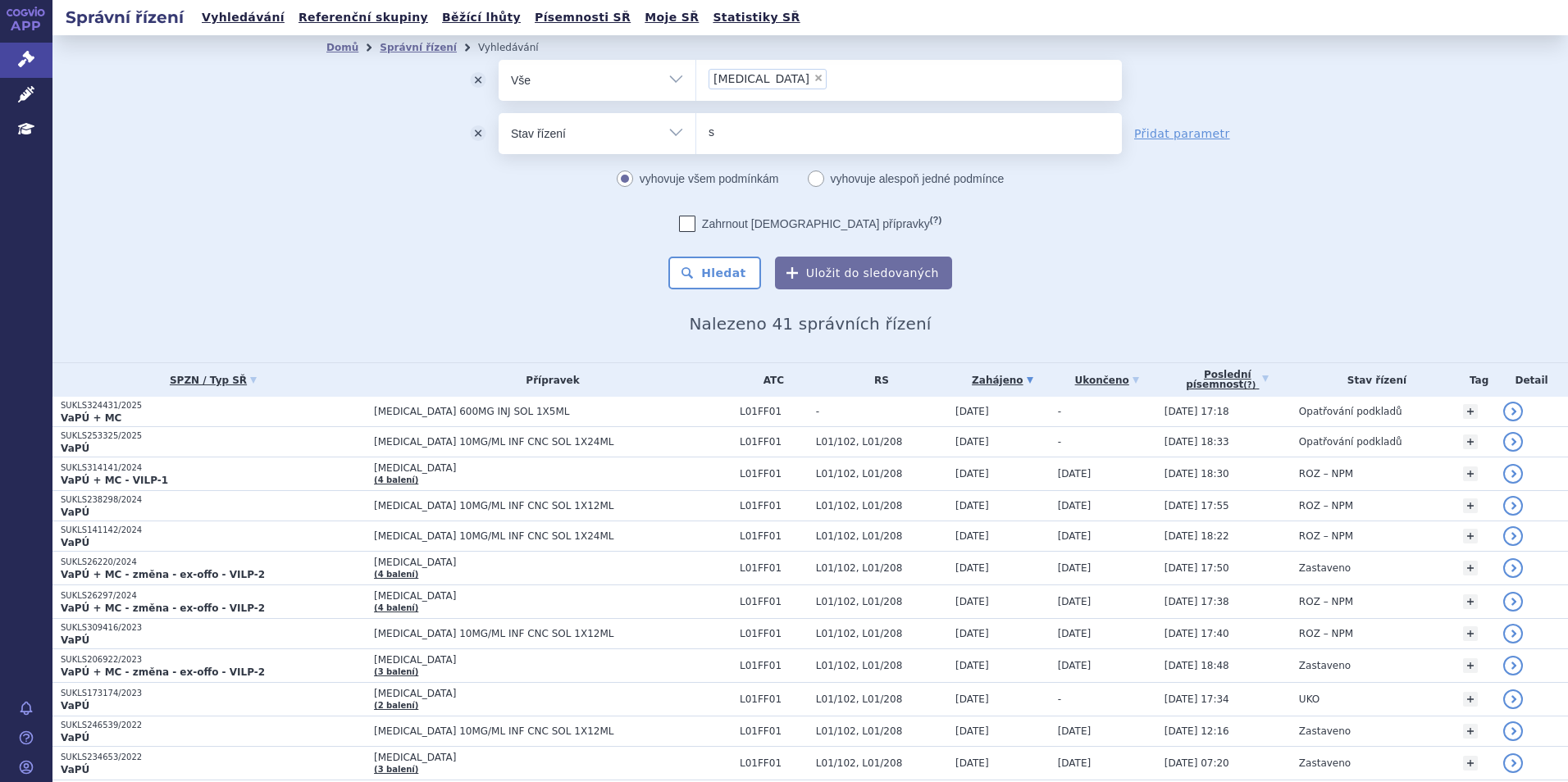
click at [696, 140] on select "s" at bounding box center [696, 133] width 1 height 41
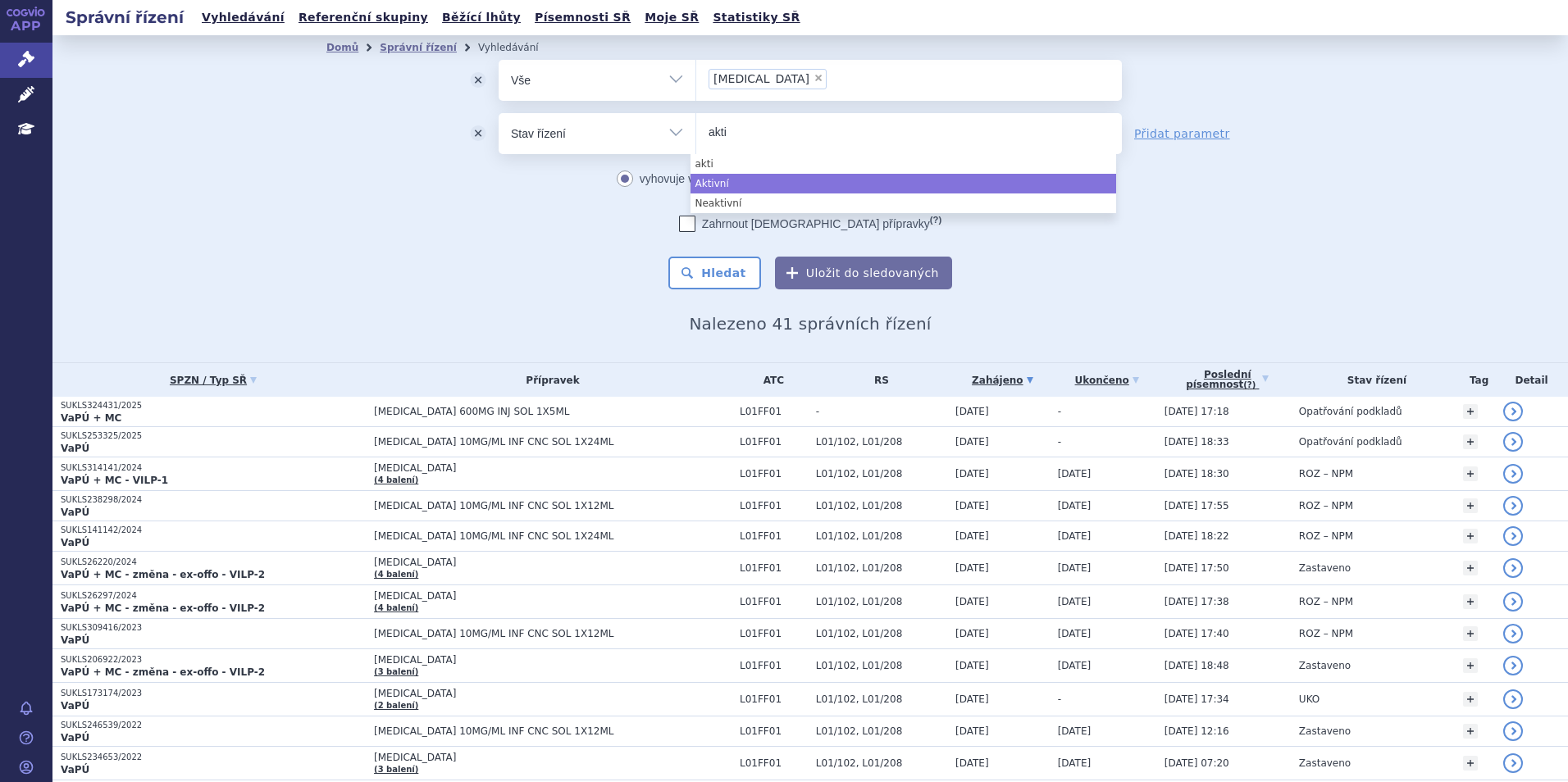
type input "akti"
select select "a0d16f3a-7c3c-49b9-bbbf-43dbf2e58536"
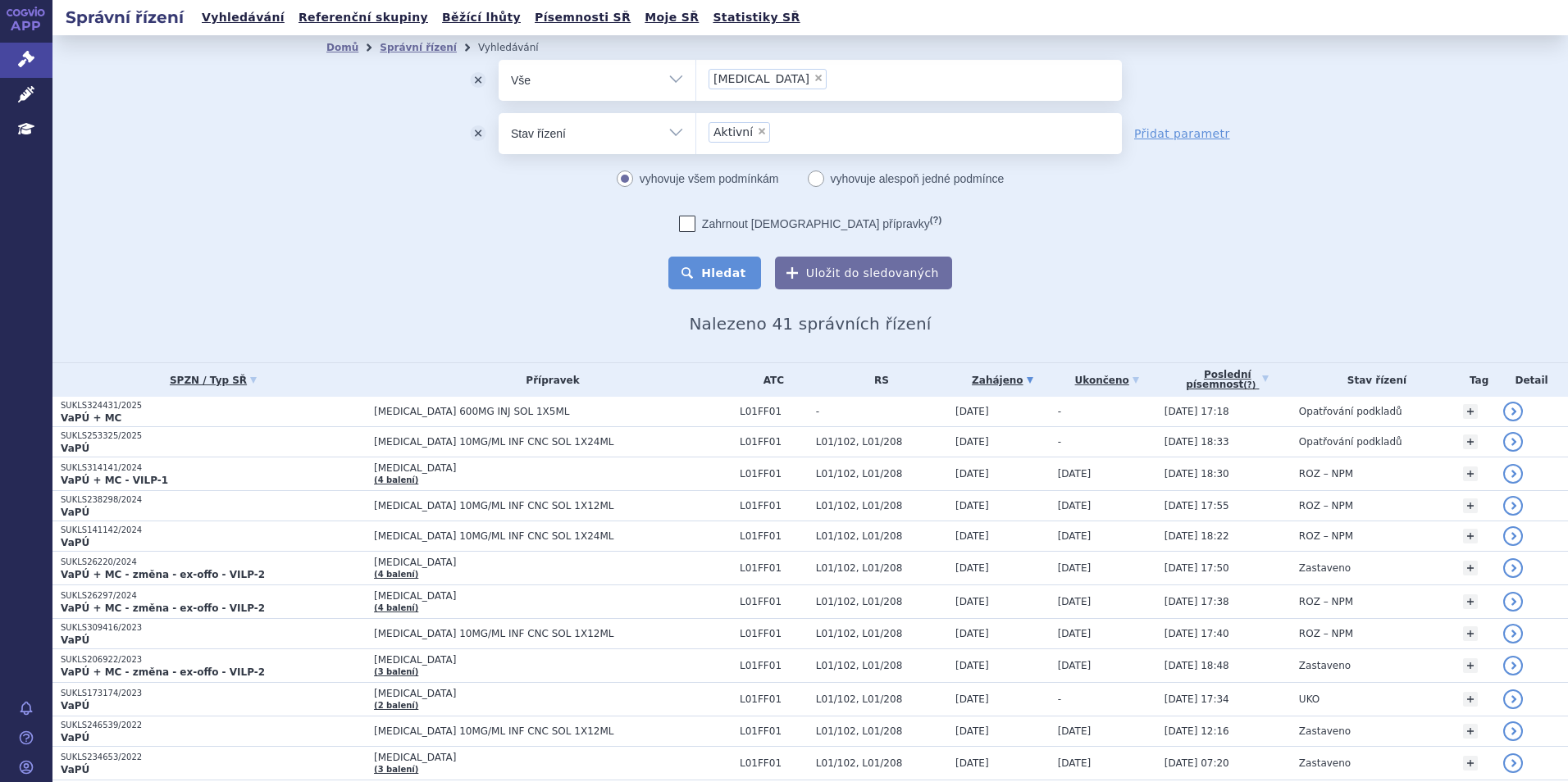
click at [724, 260] on button "Hledat" at bounding box center [714, 273] width 93 height 33
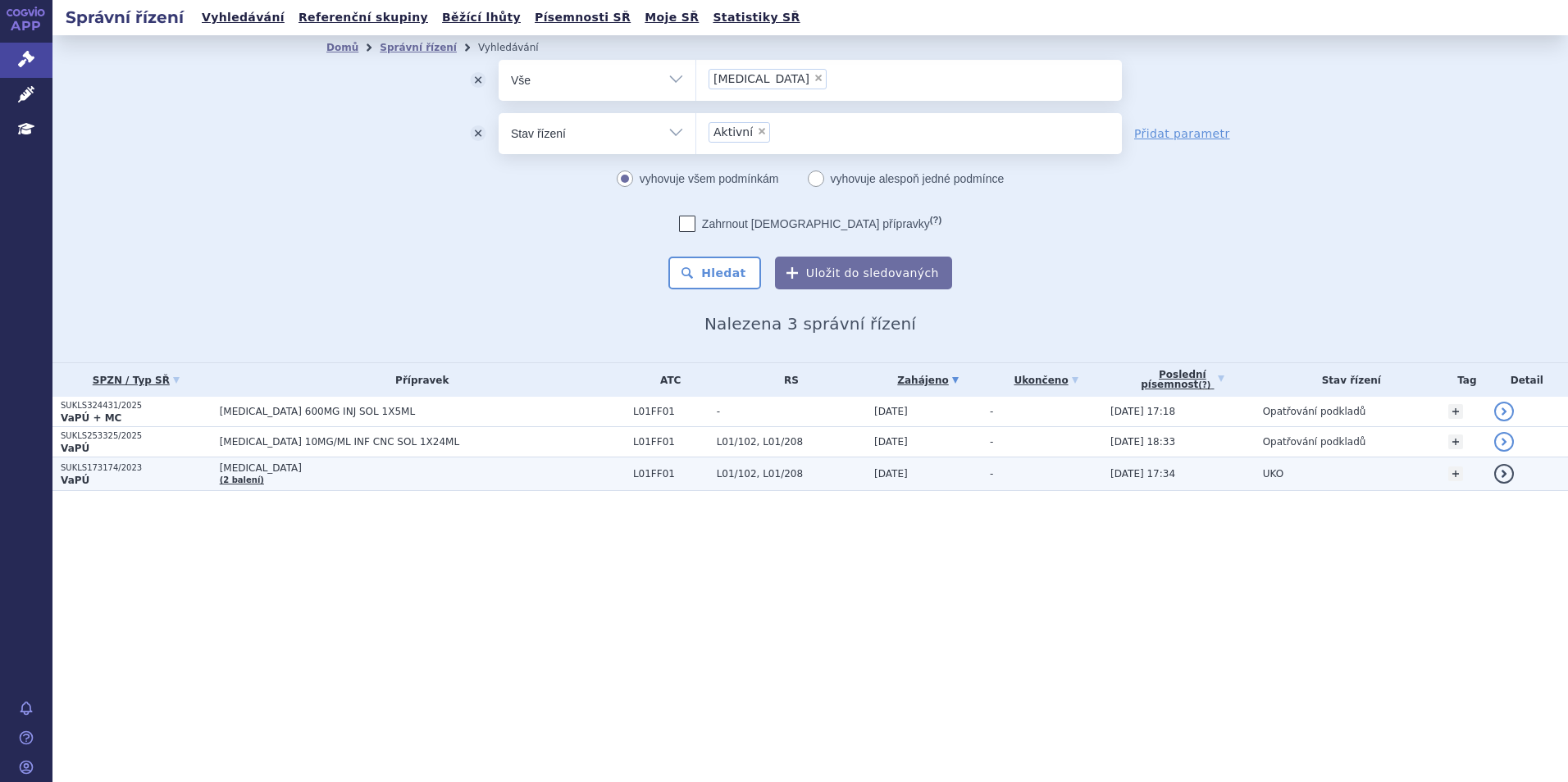
click at [302, 470] on span "[MEDICAL_DATA]" at bounding box center [422, 468] width 405 height 12
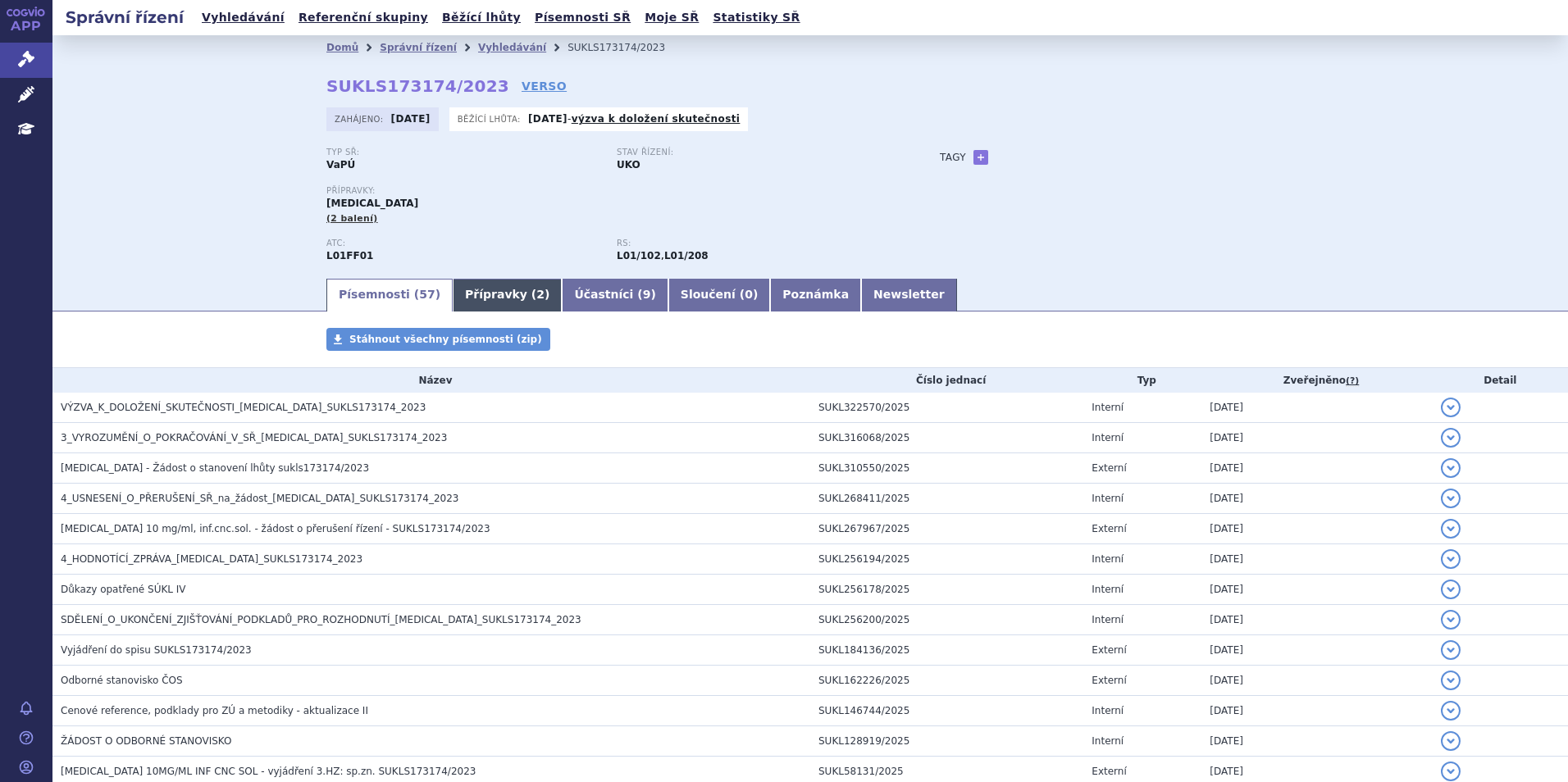
click at [485, 299] on link "Přípravky ( 2 )" at bounding box center [507, 295] width 109 height 33
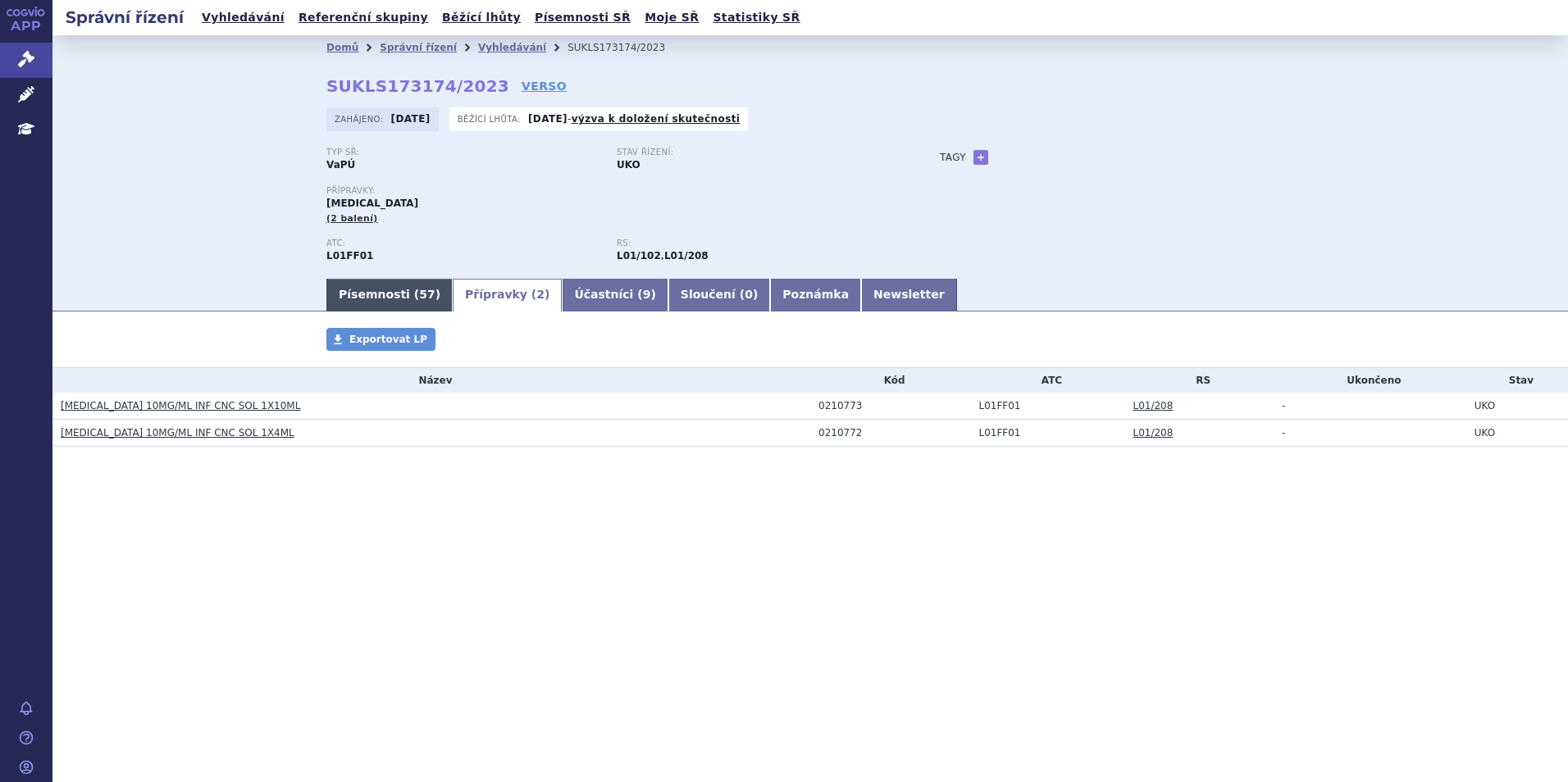
click at [383, 305] on link "Písemnosti ( 57 )" at bounding box center [389, 295] width 127 height 33
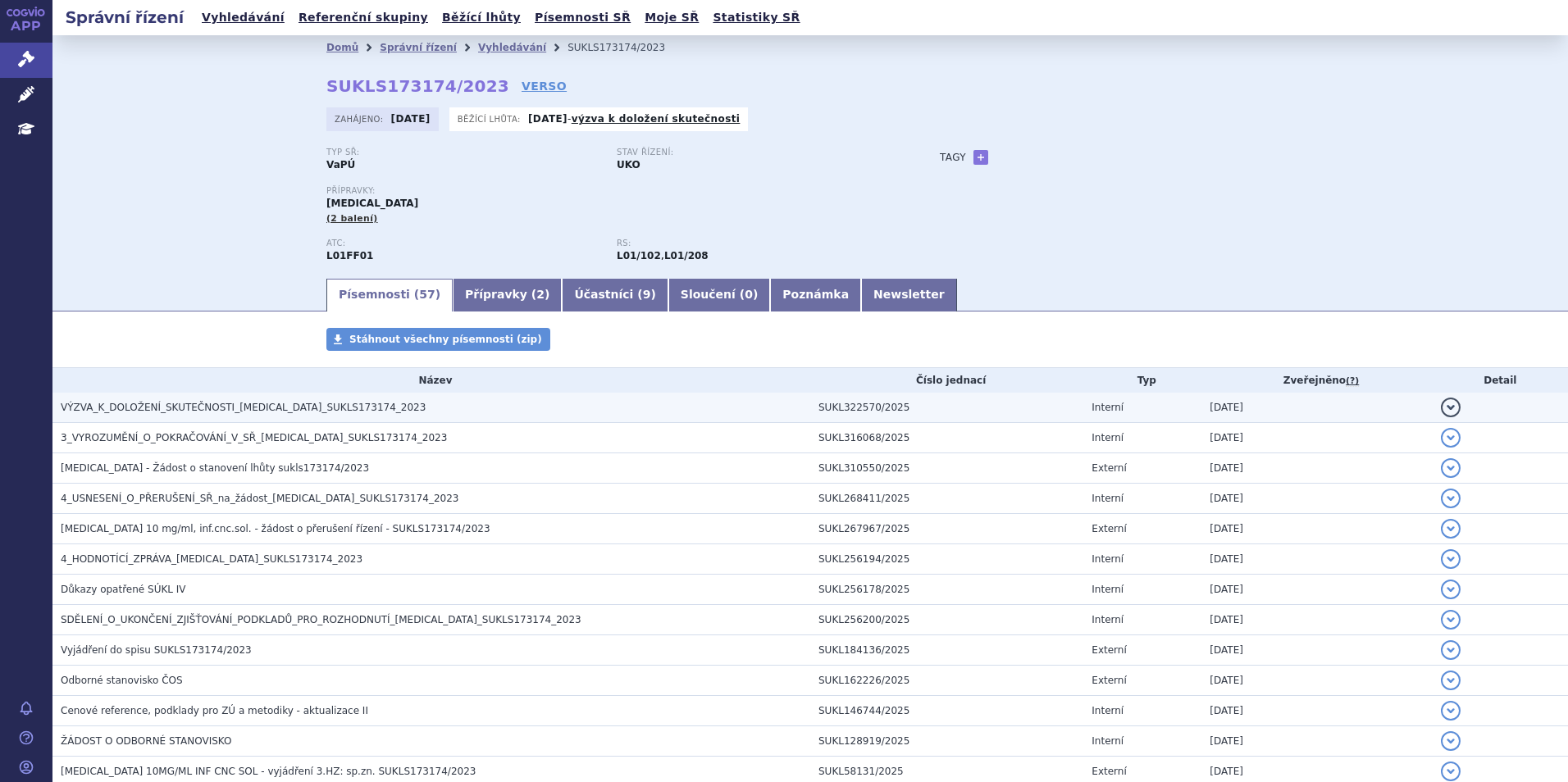
click at [196, 412] on span "VÝZVA_K_DOLOŽENÍ_SKUTEČNOSTI_OPDIVO_SUKLS173174_2023" at bounding box center [242, 408] width 365 height 12
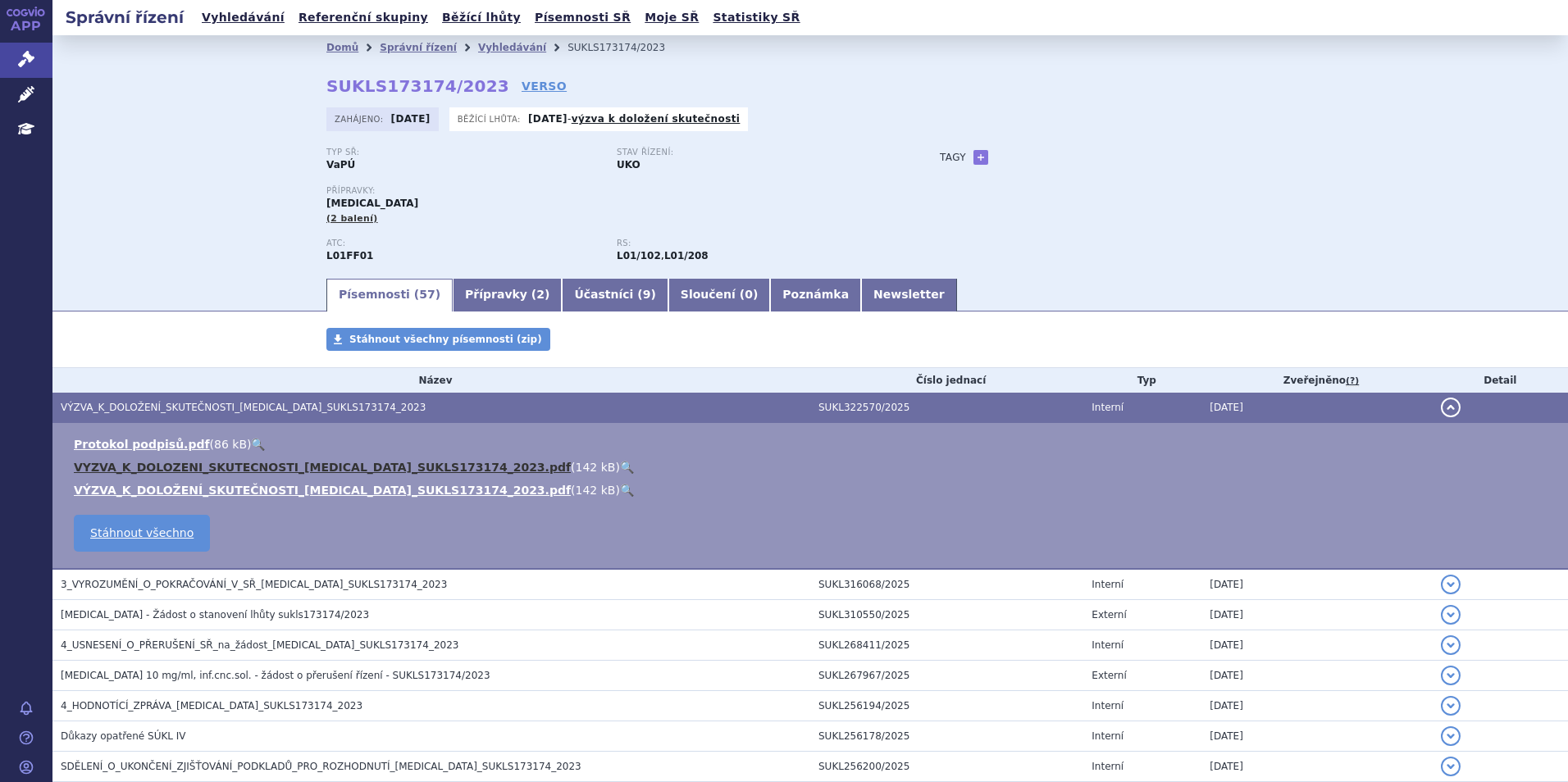
click at [198, 465] on link "VYZVA_K_DOLOZENI_SKUTECNOSTI_OPDIVO_SUKLS173174_2023.pdf" at bounding box center [322, 467] width 497 height 13
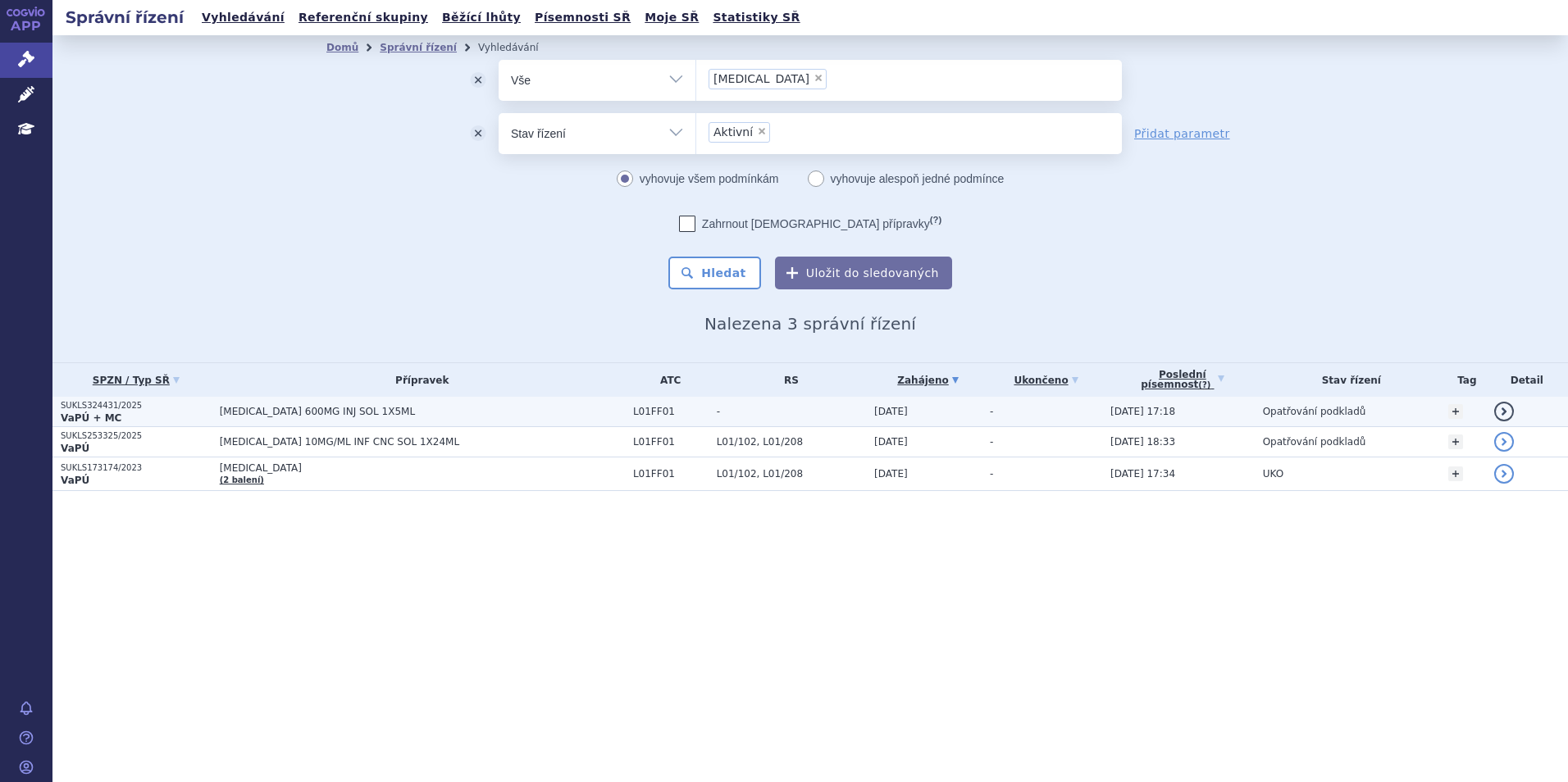
click at [212, 417] on p "VaPÚ + MC" at bounding box center [135, 417] width 151 height 13
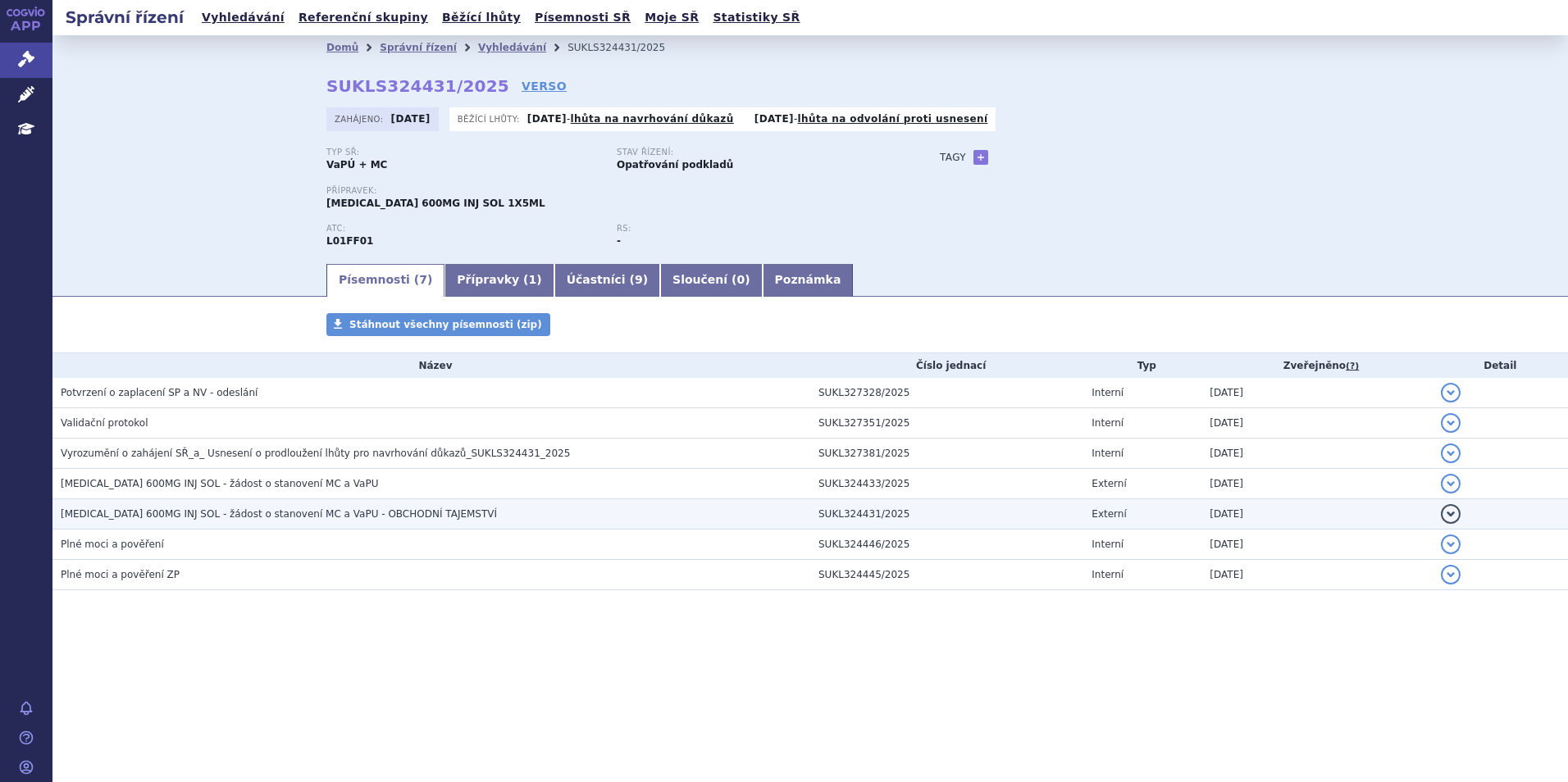
click at [218, 517] on span "[MEDICAL_DATA] 600MG INJ SOL - žádost o stanovení MC a VaPU - OBCHODNÍ TAJEMSTVÍ" at bounding box center [278, 514] width 436 height 12
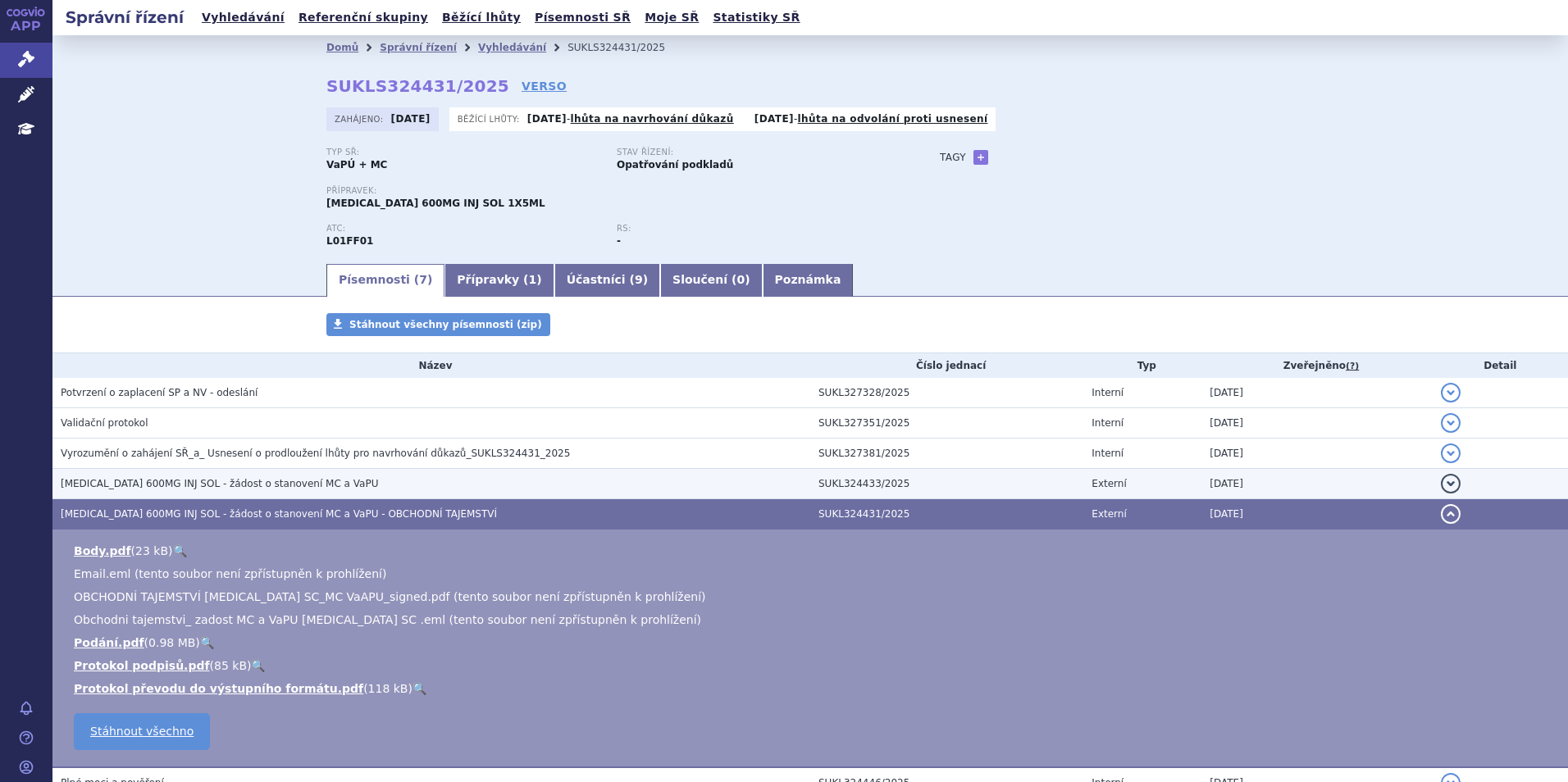
click at [170, 481] on span "[MEDICAL_DATA] 600MG INJ SOL - žádost o stanovení MC a VaPU" at bounding box center [219, 484] width 317 height 12
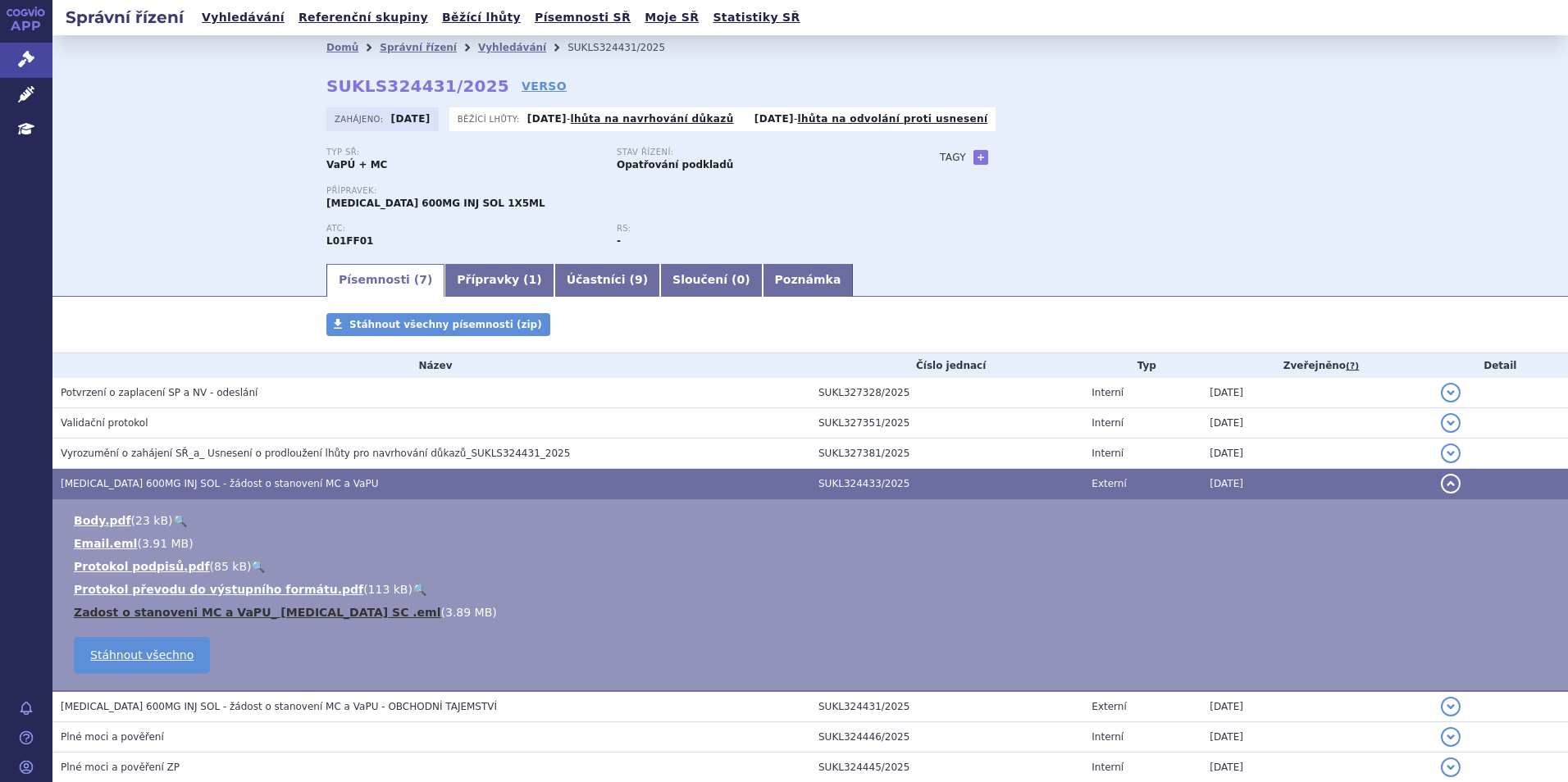
click at [235, 615] on link "Zadost o stanoveni MC a VaPU_ Opdivo SC .eml" at bounding box center [258, 612] width 367 height 13
drag, startPoint x: 319, startPoint y: 81, endPoint x: 472, endPoint y: 87, distance: 153.1
click at [472, 87] on div "Domů Správní řízení Vyhledávání SUKLS324431/2025 SUKLS324431/2025 VERSO Zahájen…" at bounding box center [810, 160] width 1033 height 201
copy strong "SUKLS324431/2025"
drag, startPoint x: 315, startPoint y: 90, endPoint x: 472, endPoint y: 92, distance: 157.0
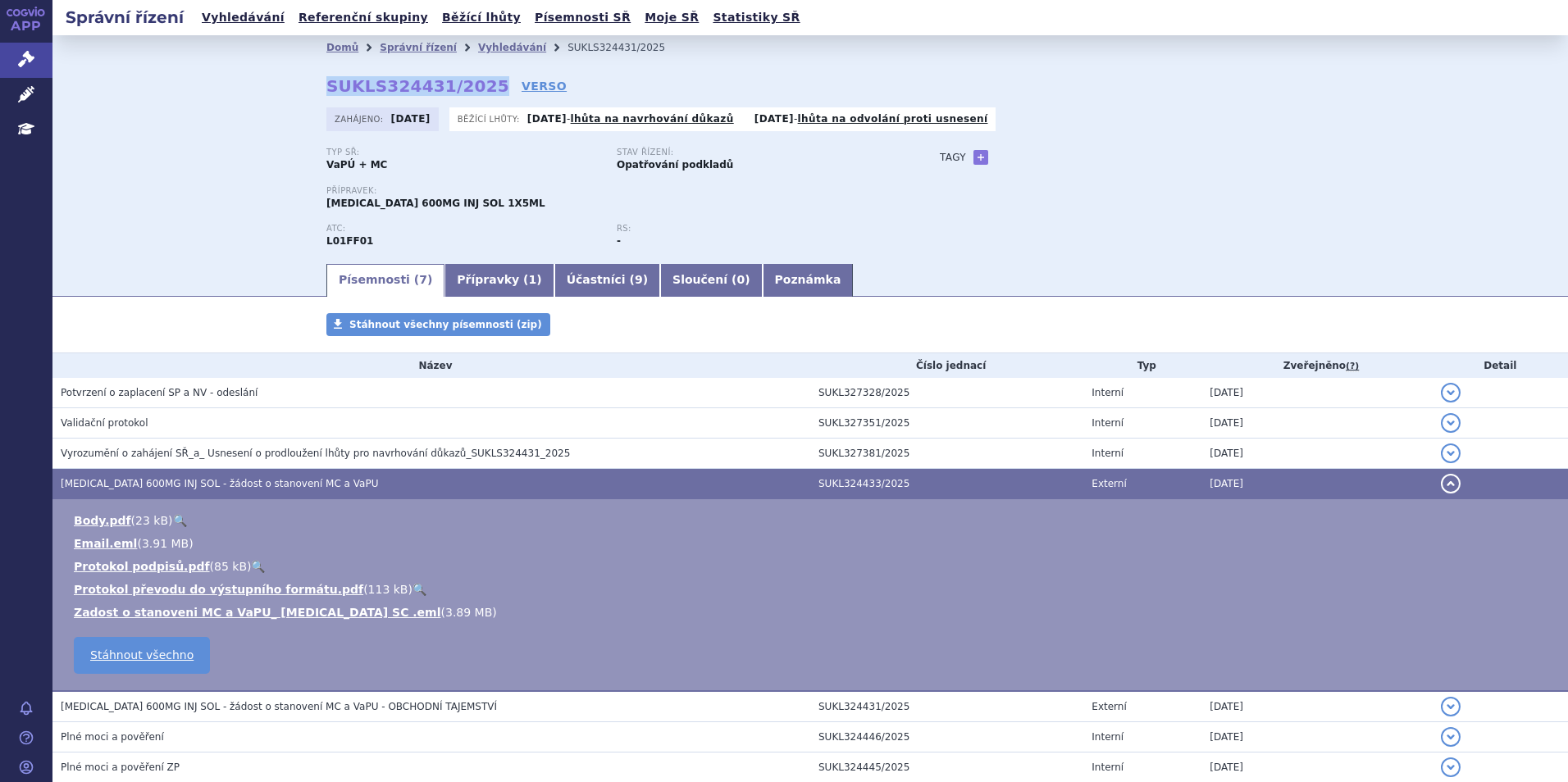
click at [472, 92] on div "Domů Správní řízení Vyhledávání SUKLS324431/2025 SUKLS324431/2025 VERSO Zahájen…" at bounding box center [810, 160] width 1033 height 201
copy strong "SUKLS324431/2025"
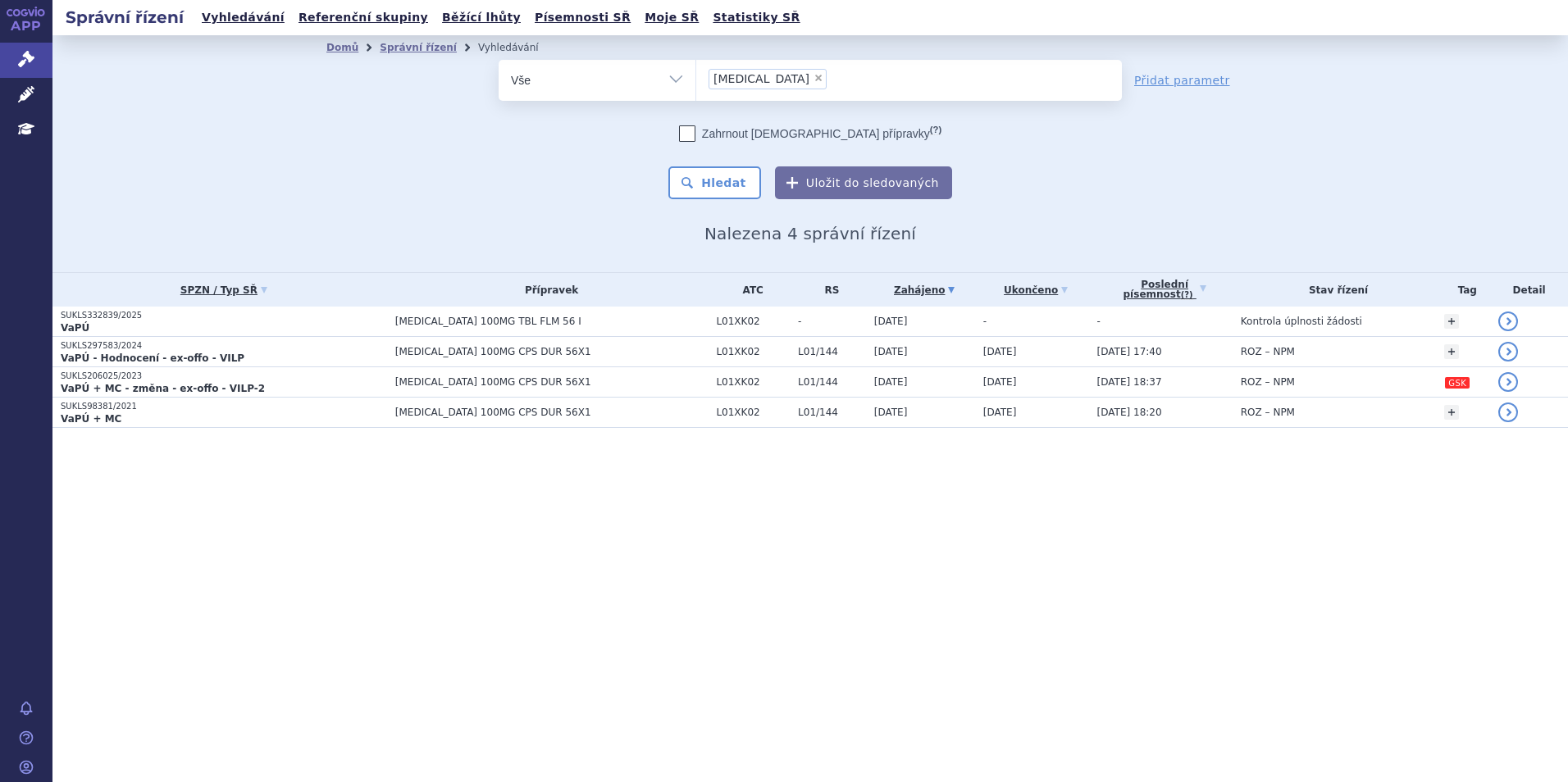
select select
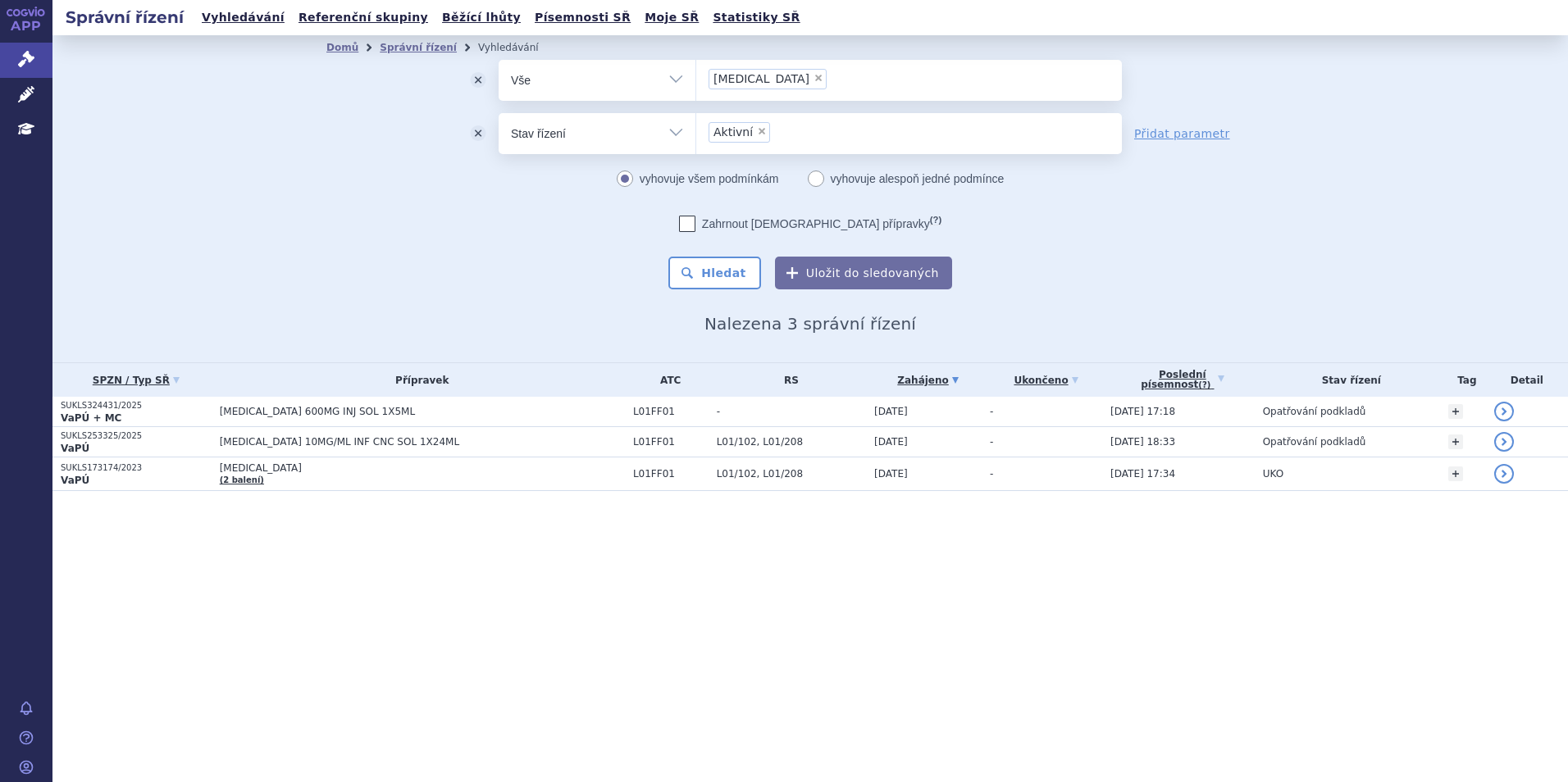
click at [814, 79] on span "×" at bounding box center [819, 78] width 10 height 10
click at [696, 79] on select "Opdivo" at bounding box center [696, 79] width 1 height 41
select select
click at [759, 79] on ul at bounding box center [909, 76] width 426 height 35
click at [696, 79] on select "Opdivo" at bounding box center [696, 79] width 1 height 41
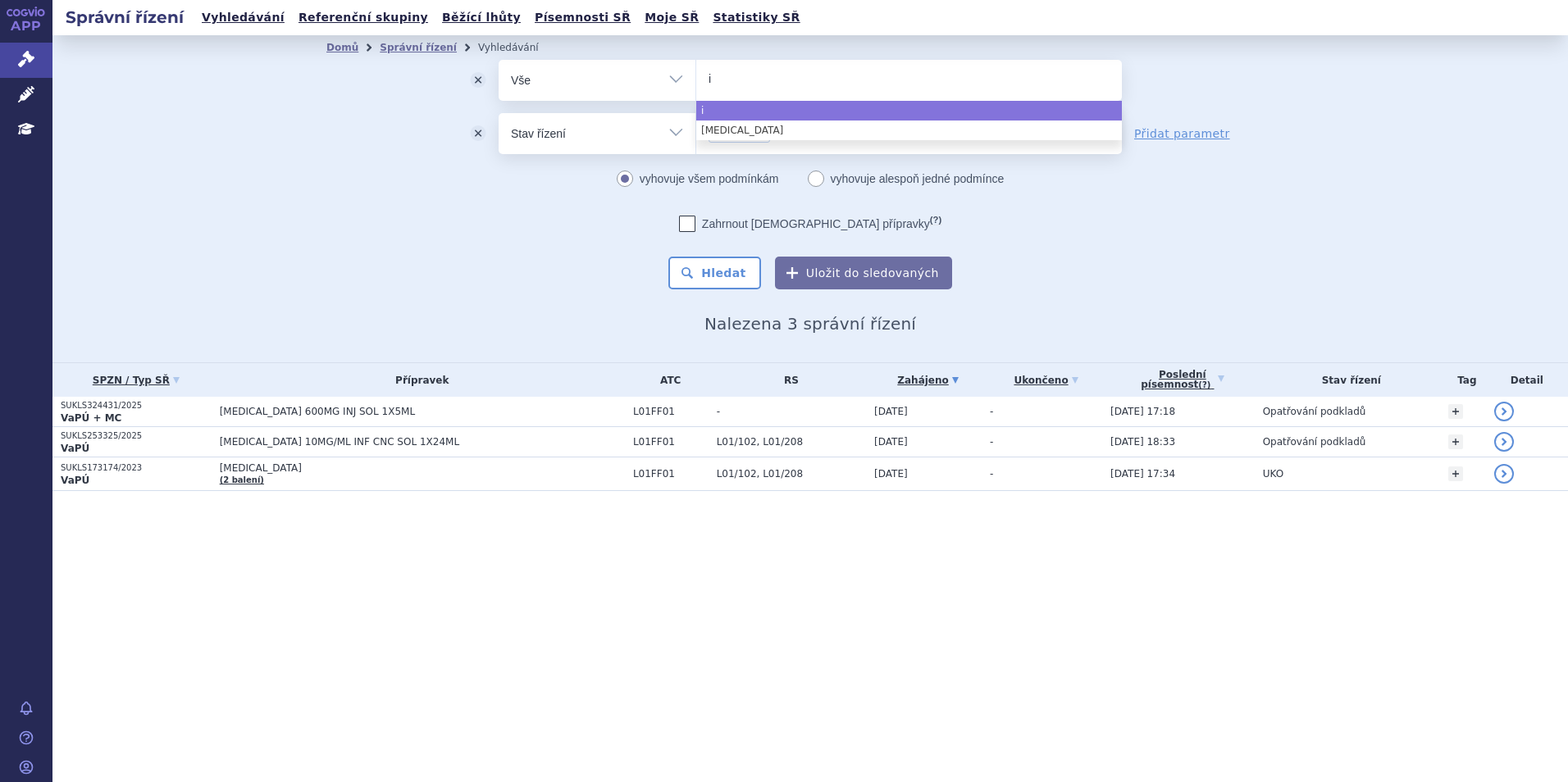
type input "im"
type input "imfi"
type input "imfin"
type input "imfinzi"
select select "imfinzi"
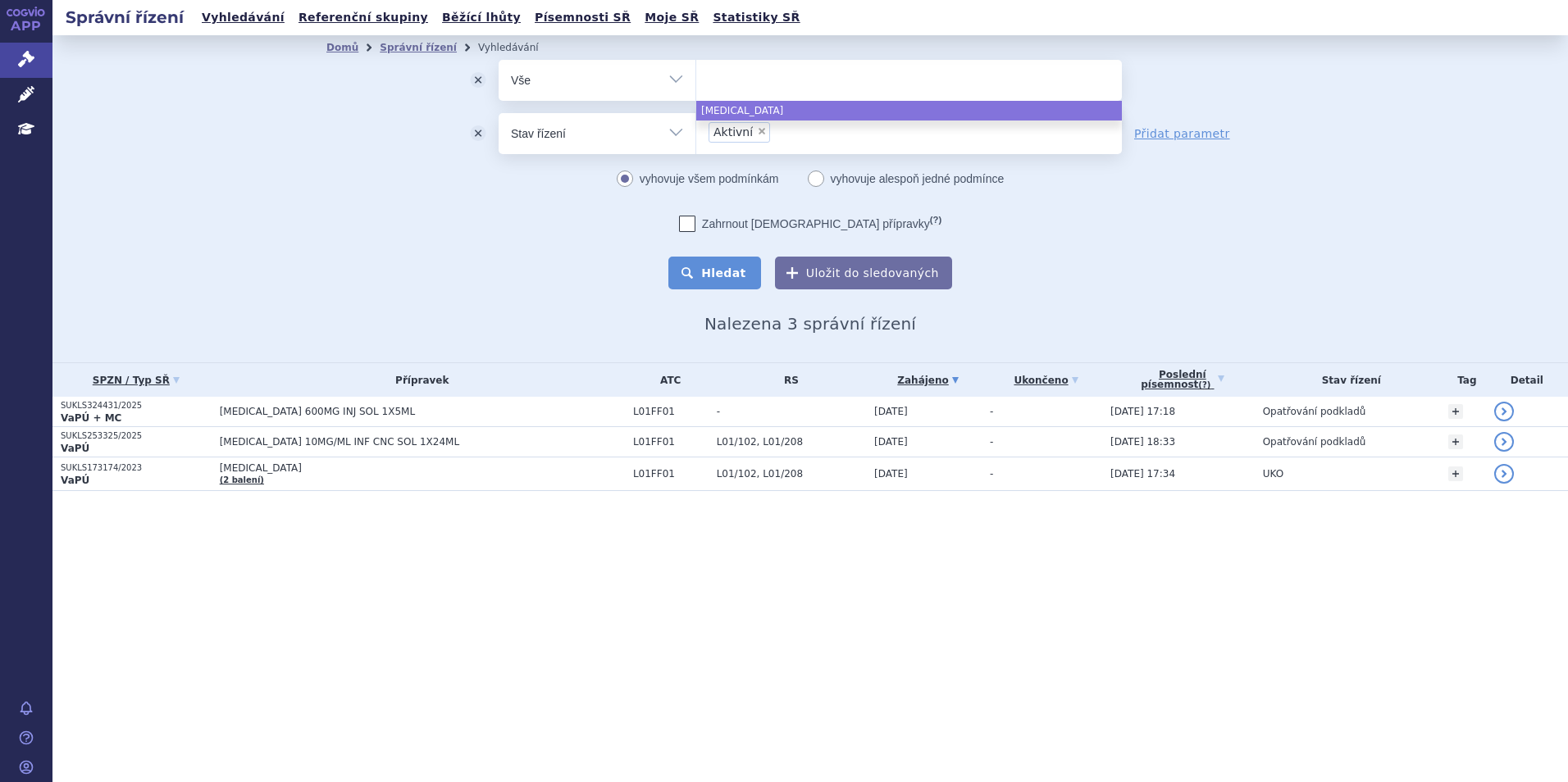
click at [717, 281] on button "Hledat" at bounding box center [714, 273] width 93 height 33
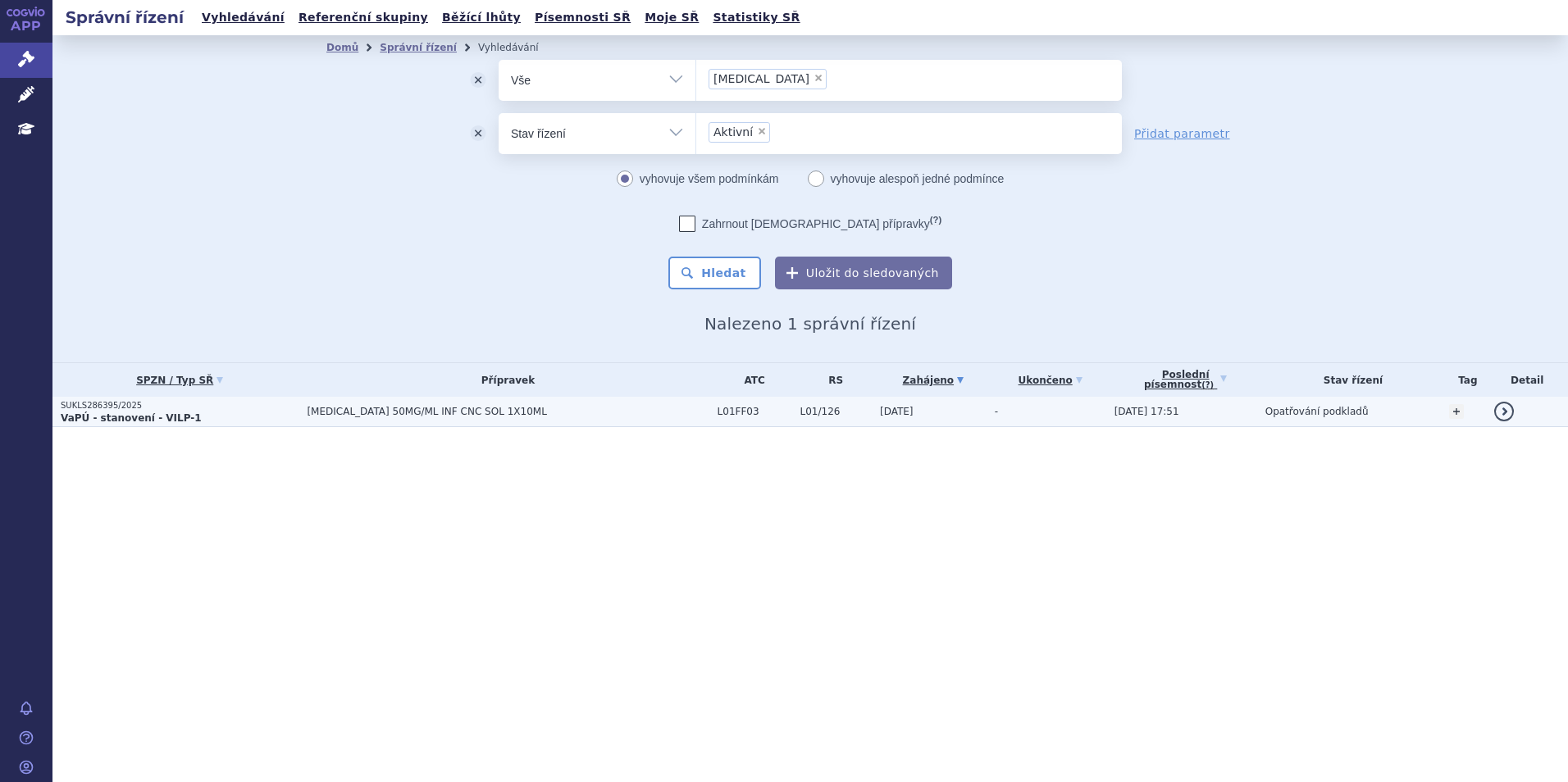
click at [325, 404] on td "[MEDICAL_DATA] 50MG/ML INF CNC SOL 1X10ML" at bounding box center [503, 412] width 410 height 31
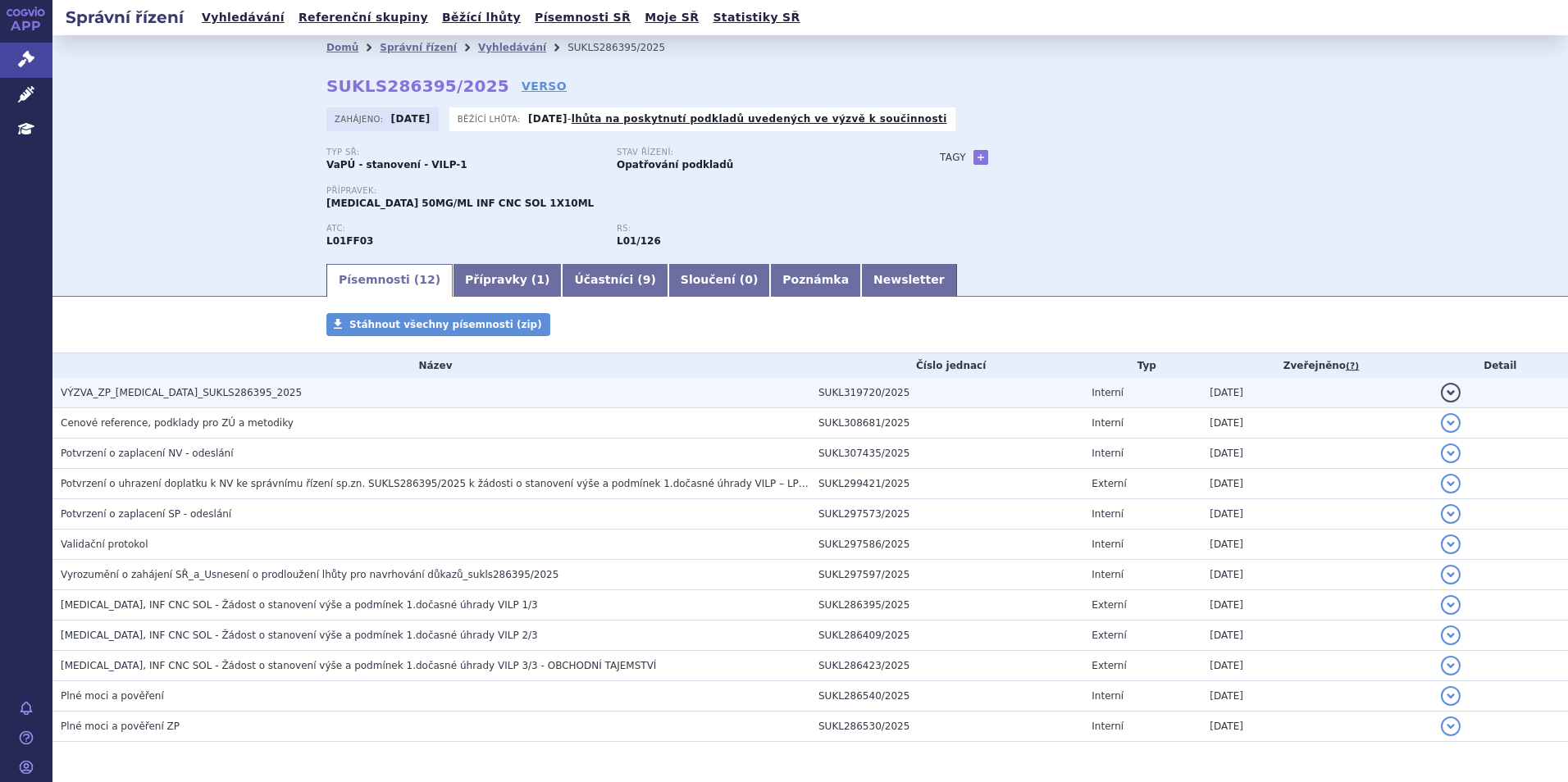
click at [173, 382] on td "VÝZVA_ZP_IMFINZI_SUKLS286395_2025" at bounding box center [431, 394] width 758 height 31
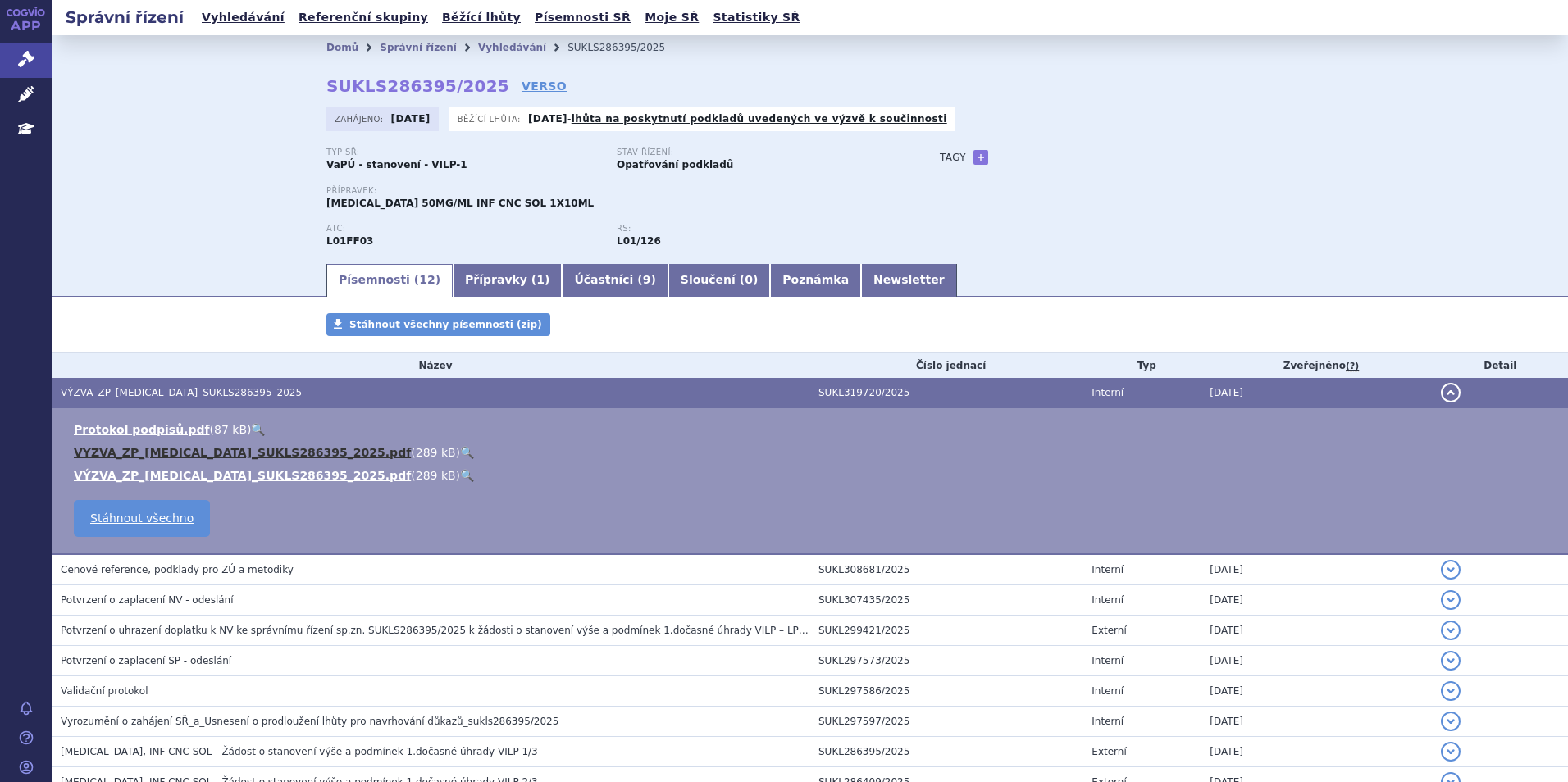
click at [207, 449] on link "VYZVA_ZP_IMFINZI_SUKLS286395_2025.pdf" at bounding box center [242, 452] width 337 height 13
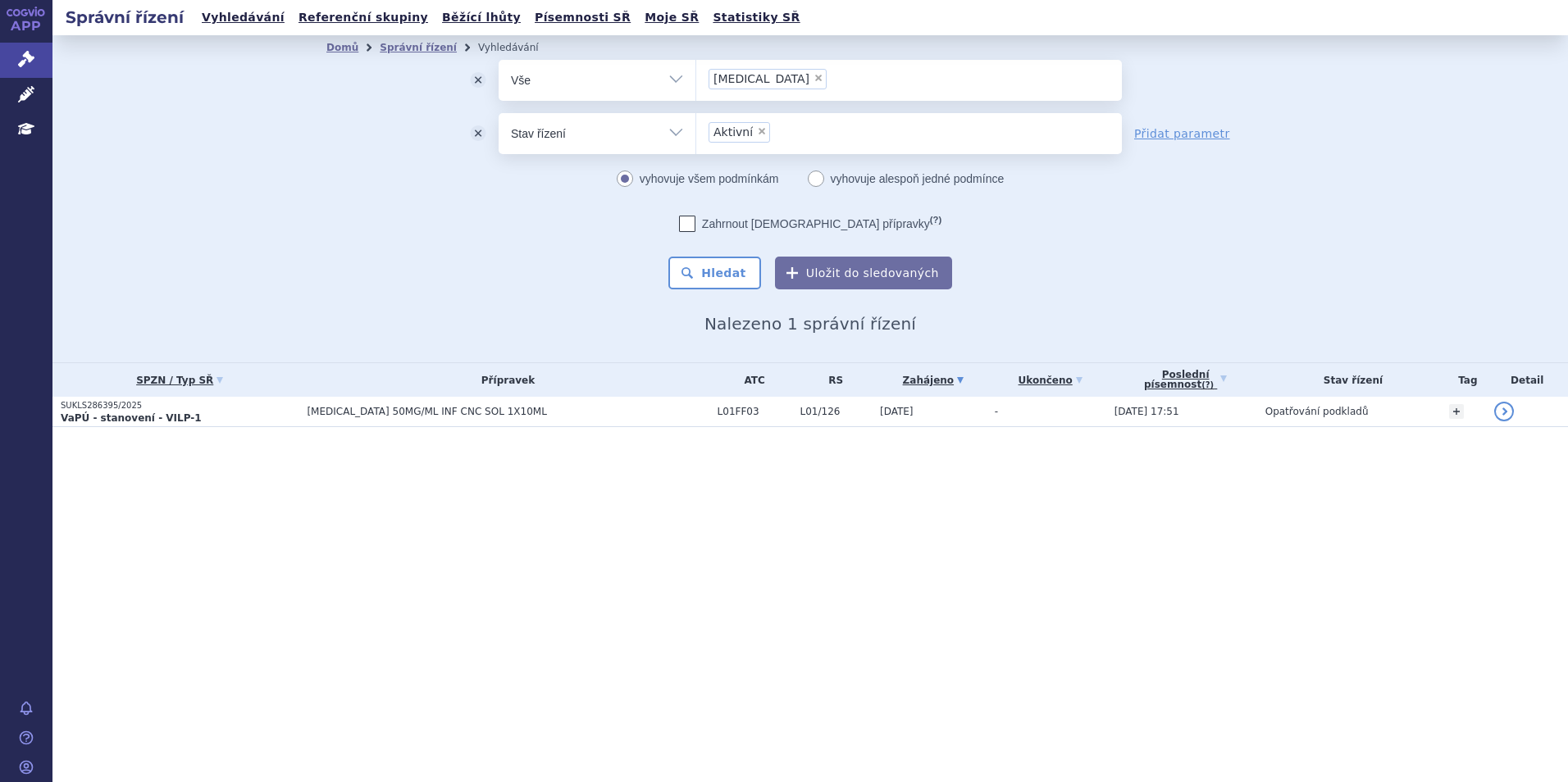
click at [752, 84] on li "× [MEDICAL_DATA]" at bounding box center [767, 79] width 118 height 20
click at [696, 84] on select "[MEDICAL_DATA]" at bounding box center [696, 79] width 1 height 41
click at [814, 79] on span "×" at bounding box center [819, 78] width 10 height 10
click at [696, 79] on select "[MEDICAL_DATA]" at bounding box center [696, 79] width 1 height 41
select select
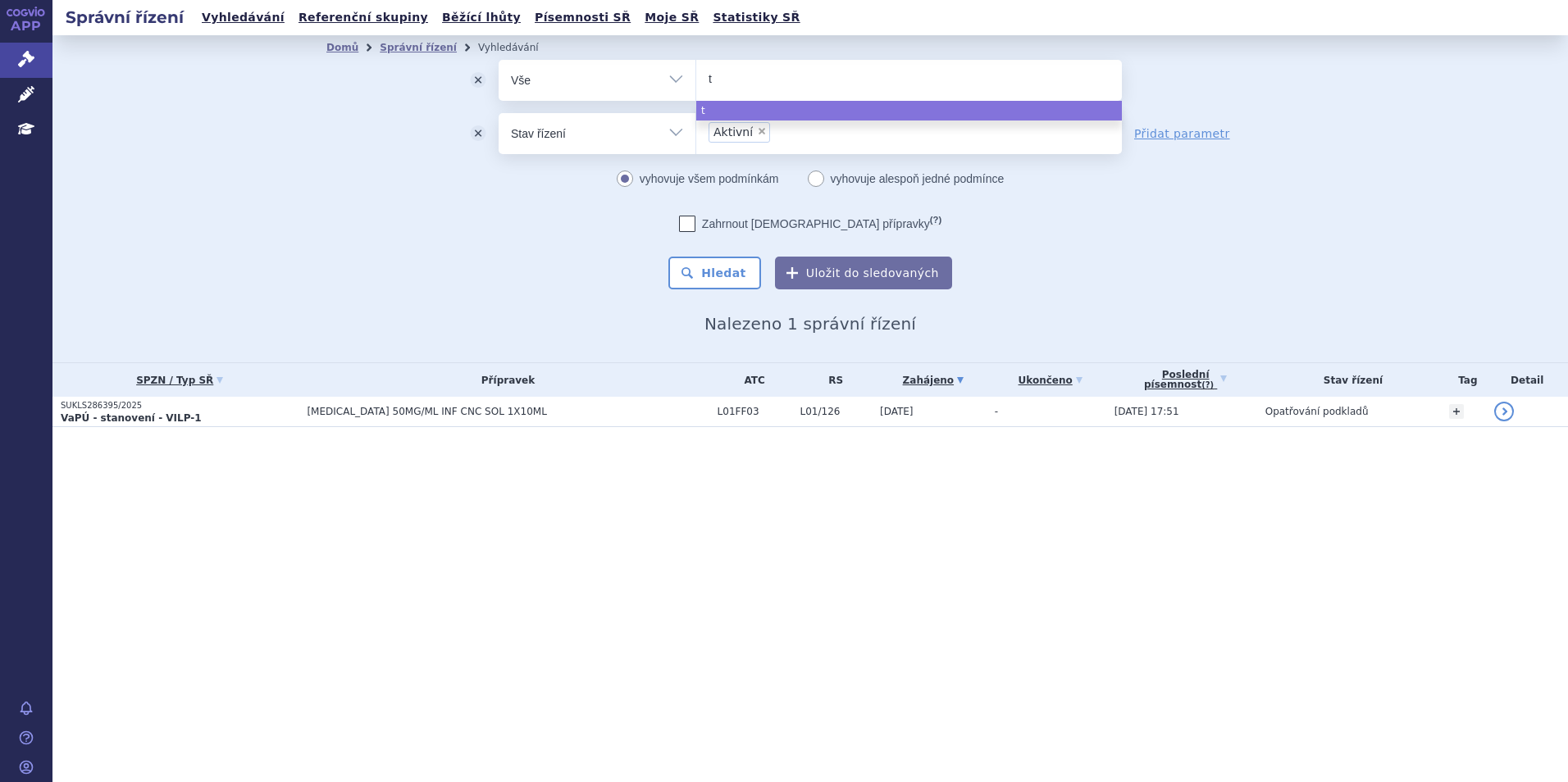
type input "te"
type input "tece"
type input "tecen"
type input "tecentr"
type input "tecentri"
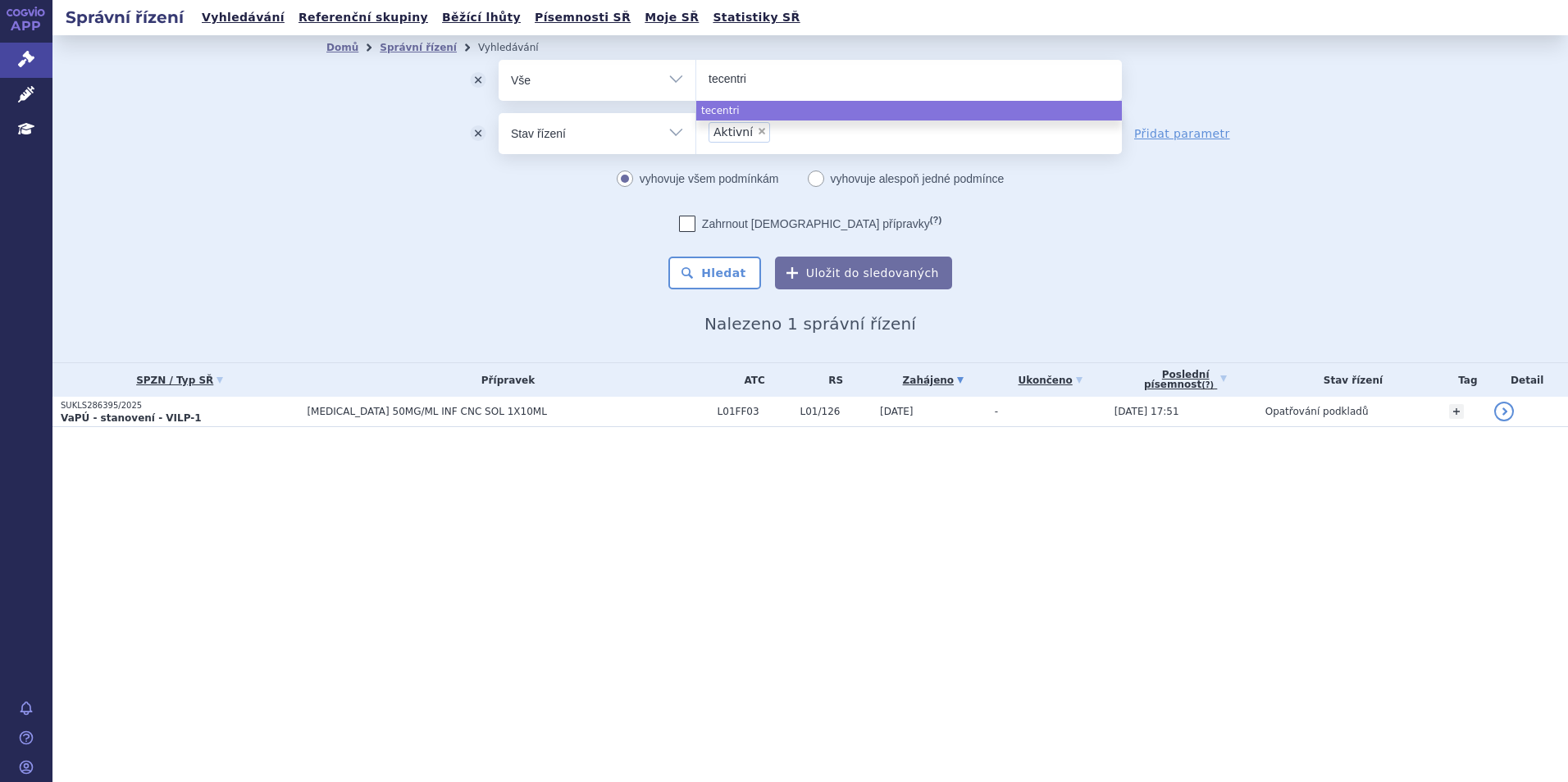
type input "[MEDICAL_DATA]"
select select "[MEDICAL_DATA]"
click at [737, 253] on div "Zahrnout [DEMOGRAPHIC_DATA] přípravky (?) * Pozor, hledání dle vyhledávacího pa…" at bounding box center [810, 252] width 623 height 74
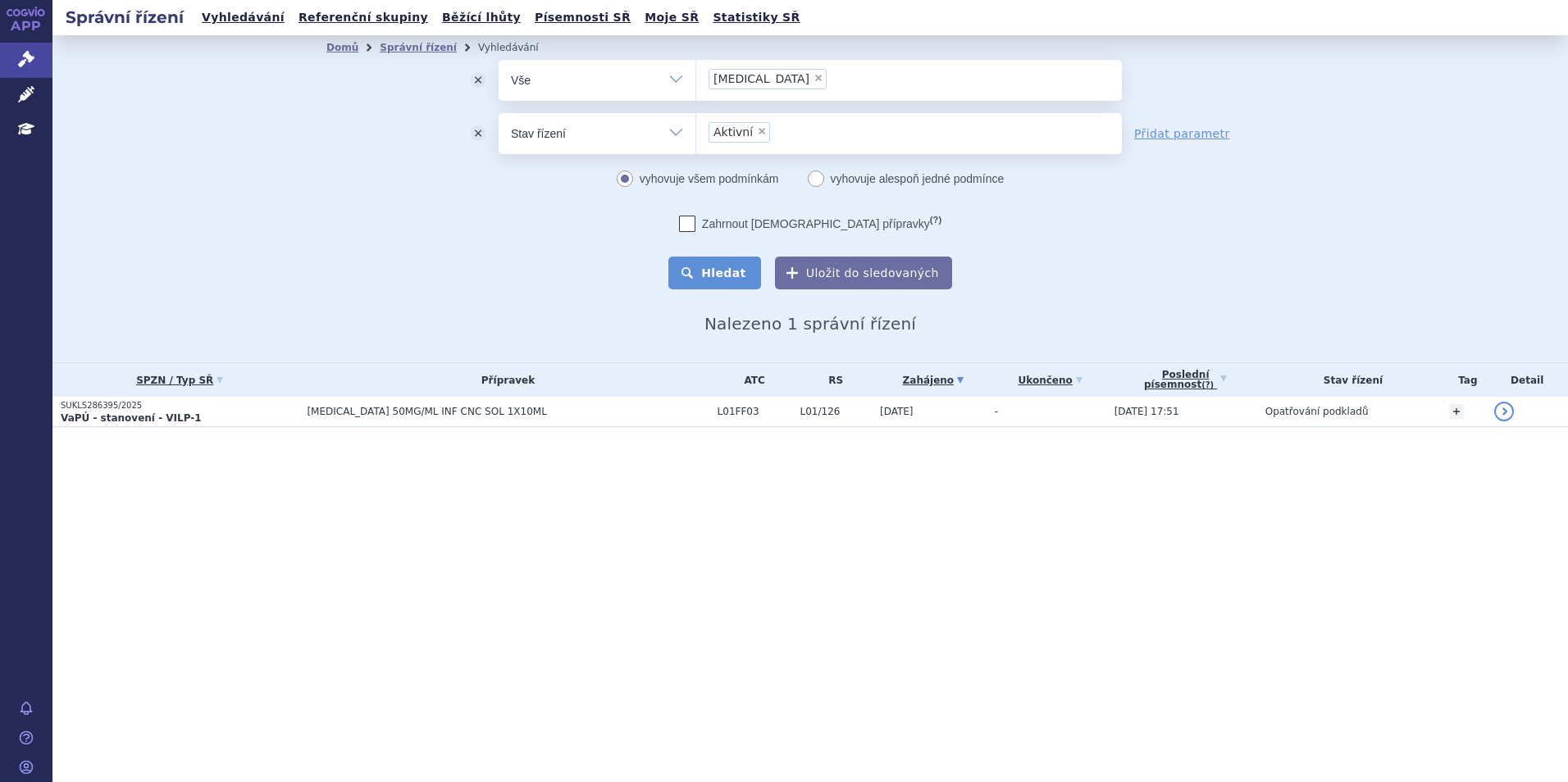
click at [729, 278] on button "Hledat" at bounding box center [714, 273] width 93 height 33
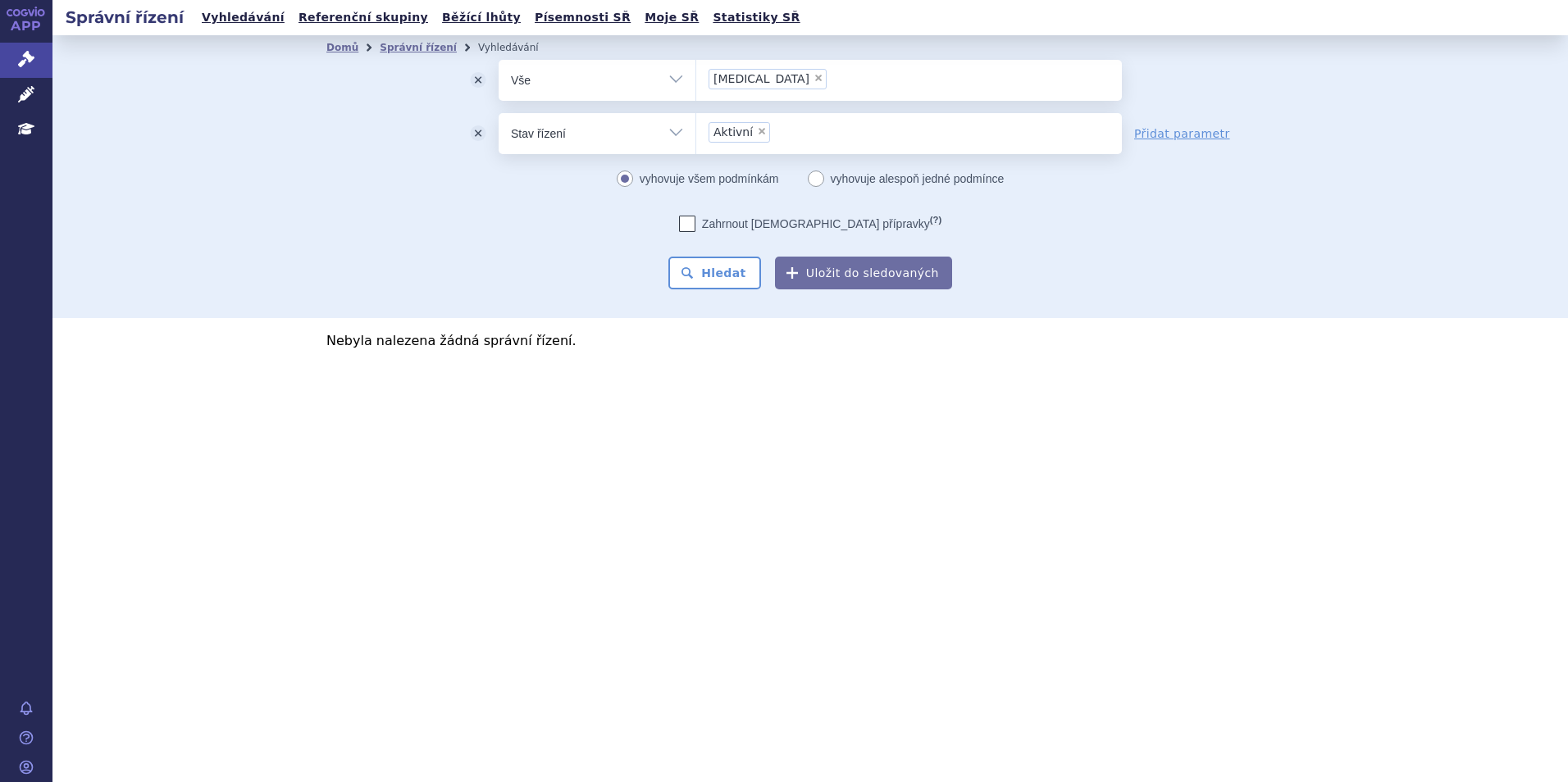
click at [814, 81] on span "×" at bounding box center [819, 78] width 10 height 10
click at [696, 81] on select "[MEDICAL_DATA]" at bounding box center [696, 79] width 1 height 41
select select
type input "ly"
type input "lyn"
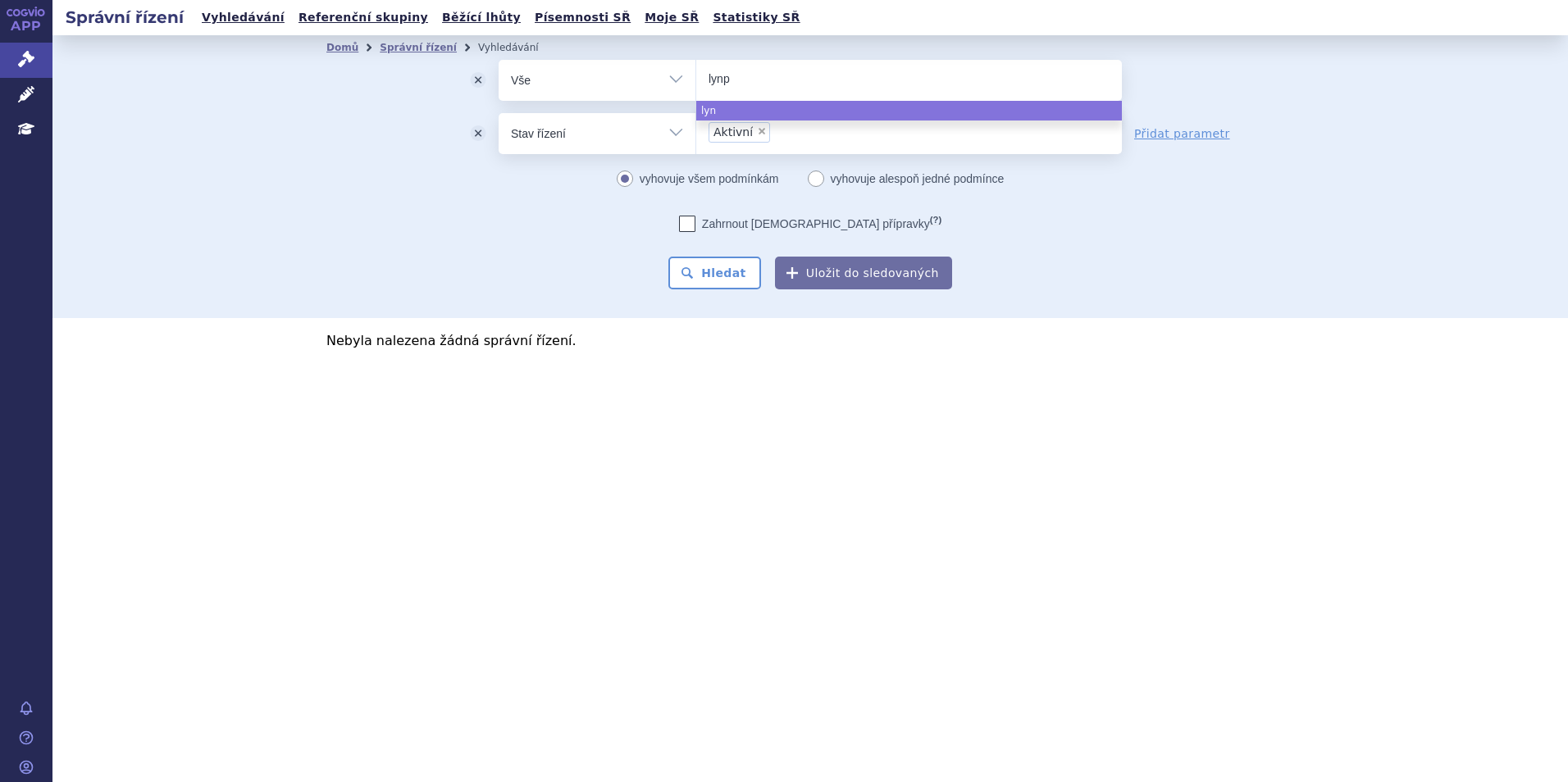
type input "lynpa"
type input "lynparz"
type input "[MEDICAL_DATA]"
select select "[MEDICAL_DATA]"
click at [742, 263] on button "Hledat" at bounding box center [714, 273] width 93 height 33
